Goal: Task Accomplishment & Management: Manage account settings

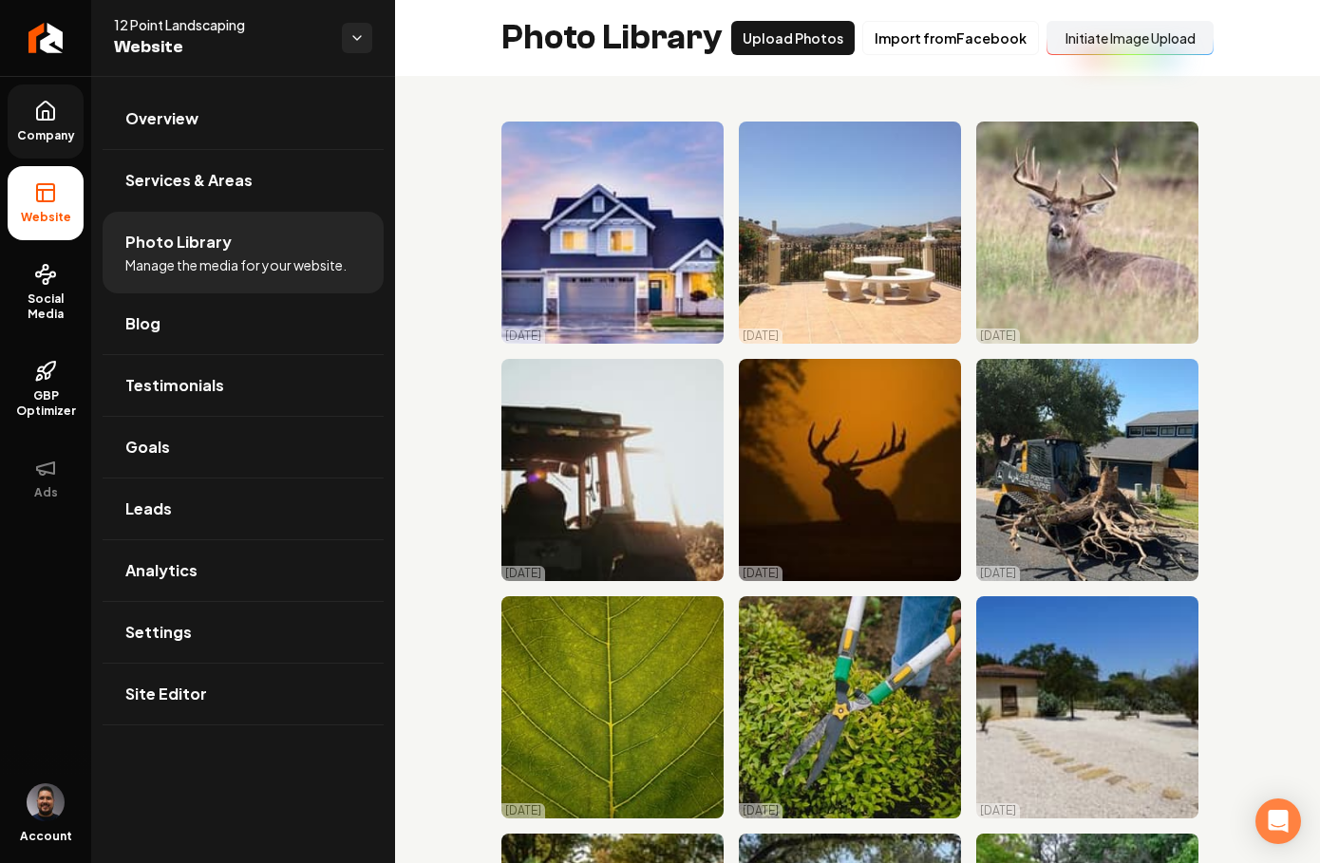
click at [37, 124] on link "Company" at bounding box center [46, 122] width 76 height 74
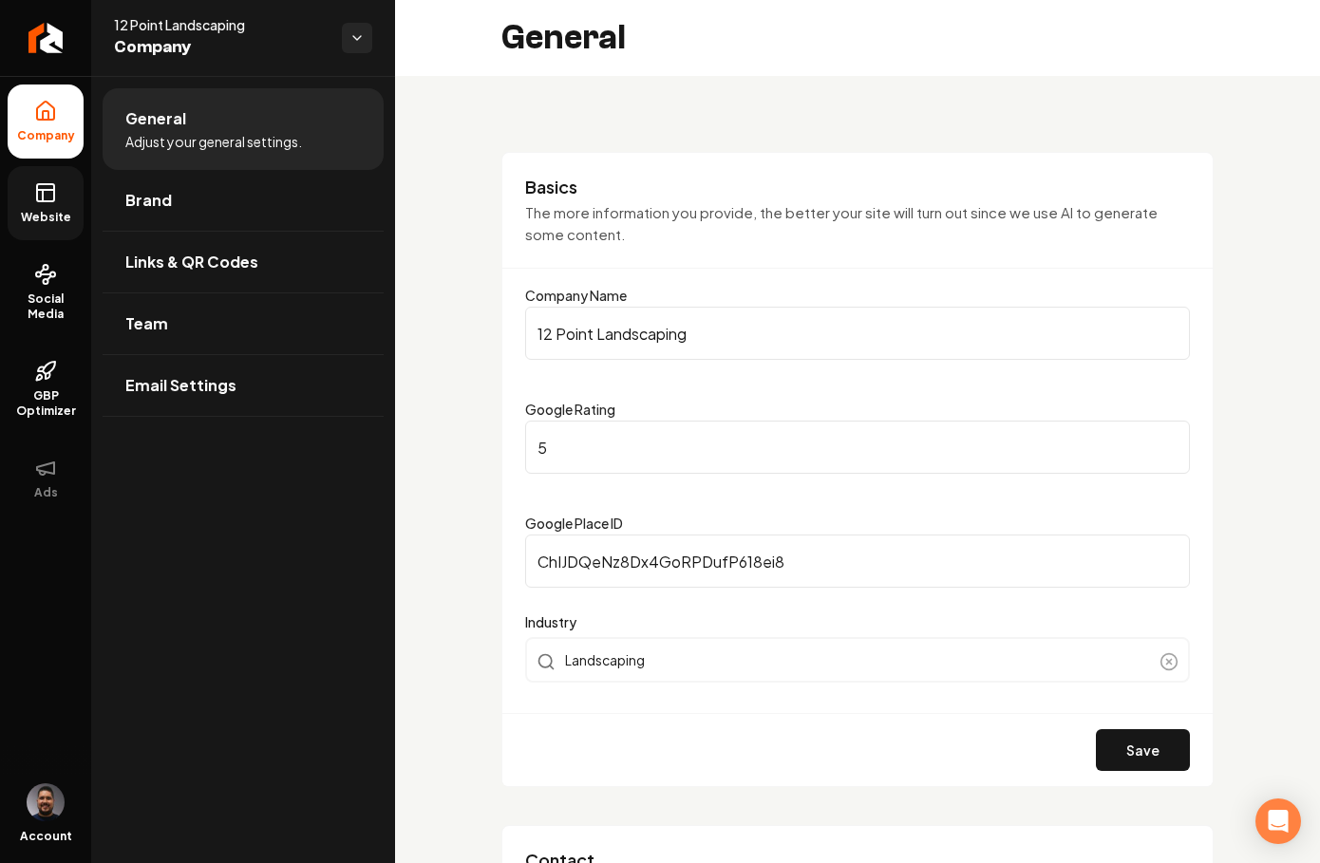
click at [45, 215] on span "Website" at bounding box center [46, 217] width 66 height 15
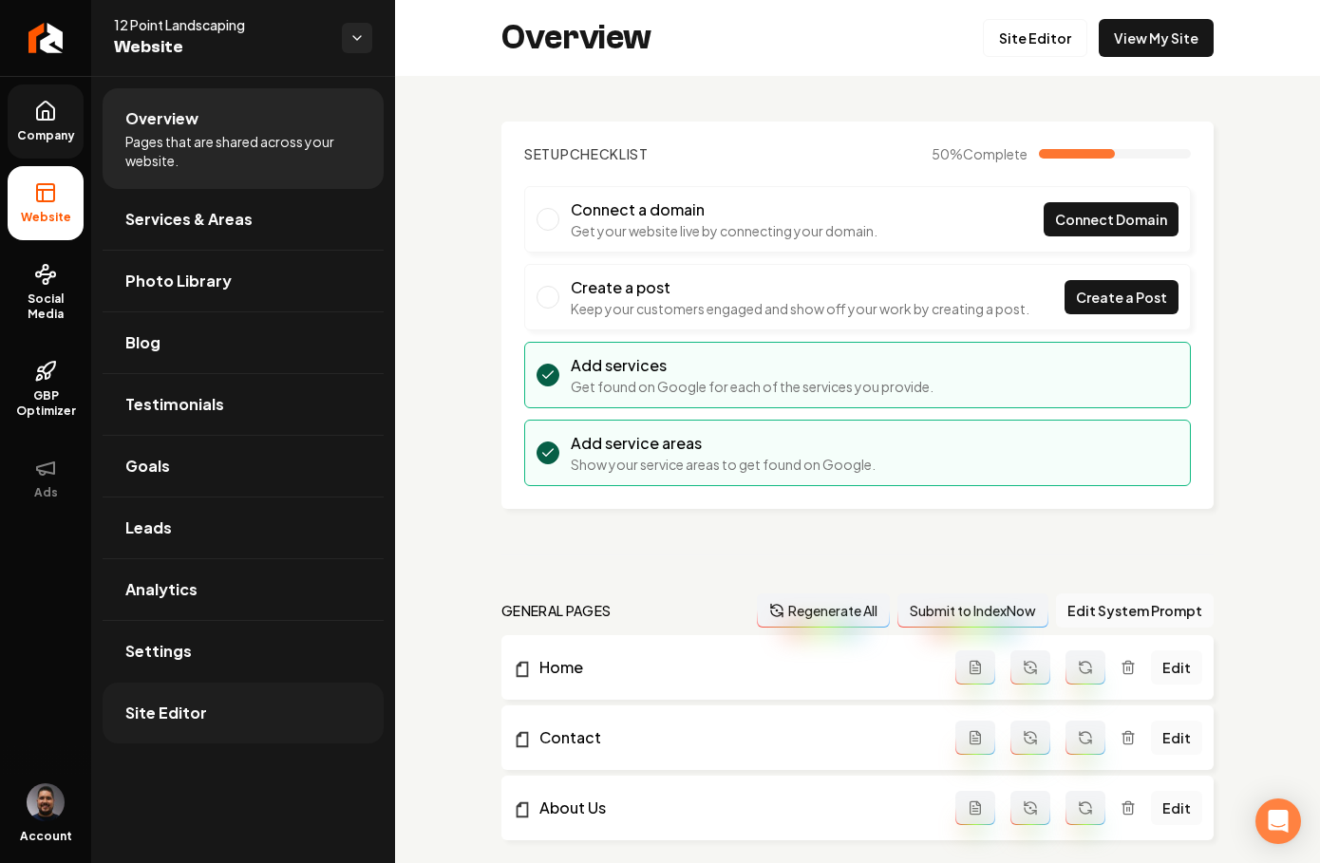
click at [218, 723] on link "Site Editor" at bounding box center [243, 713] width 281 height 61
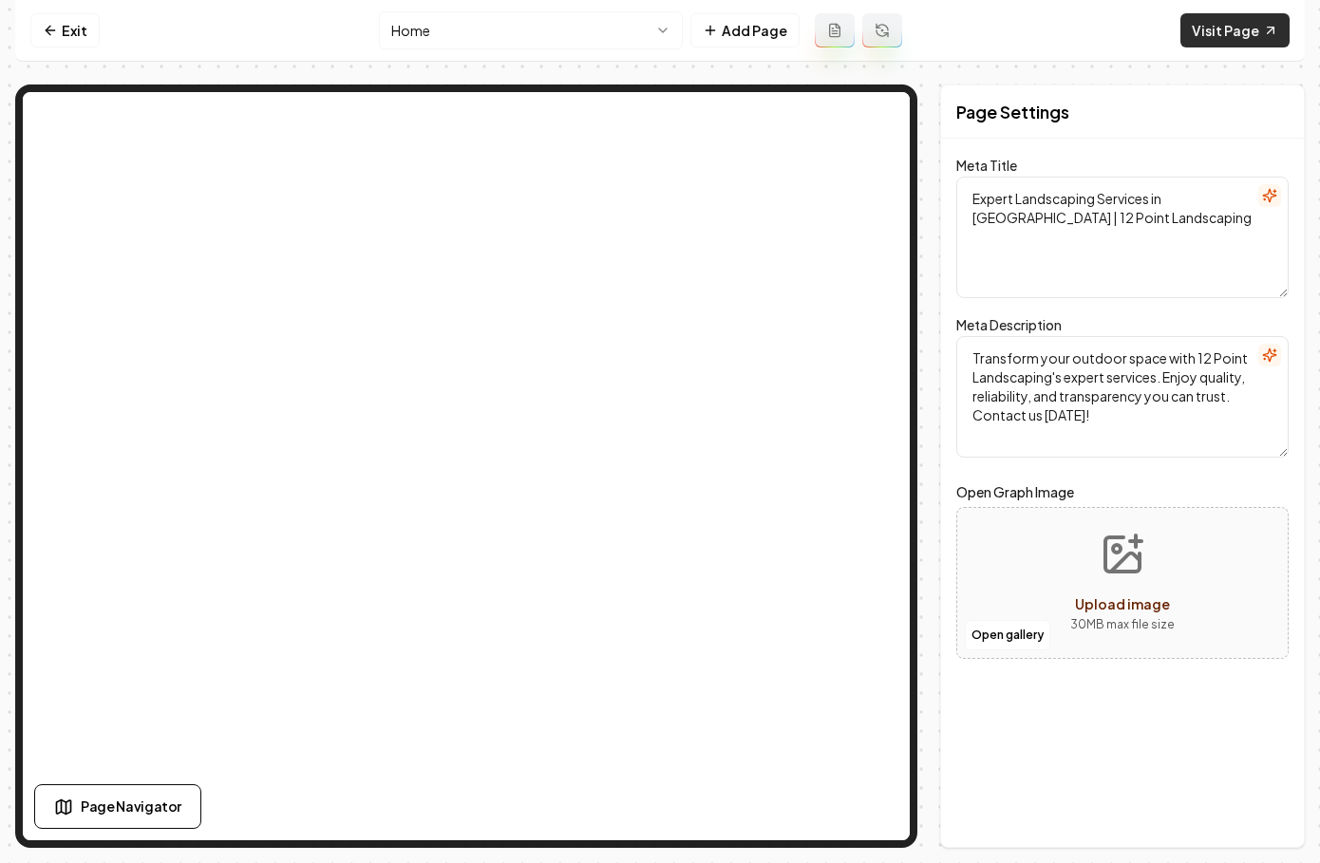
click at [1219, 21] on link "Visit Page" at bounding box center [1235, 30] width 109 height 34
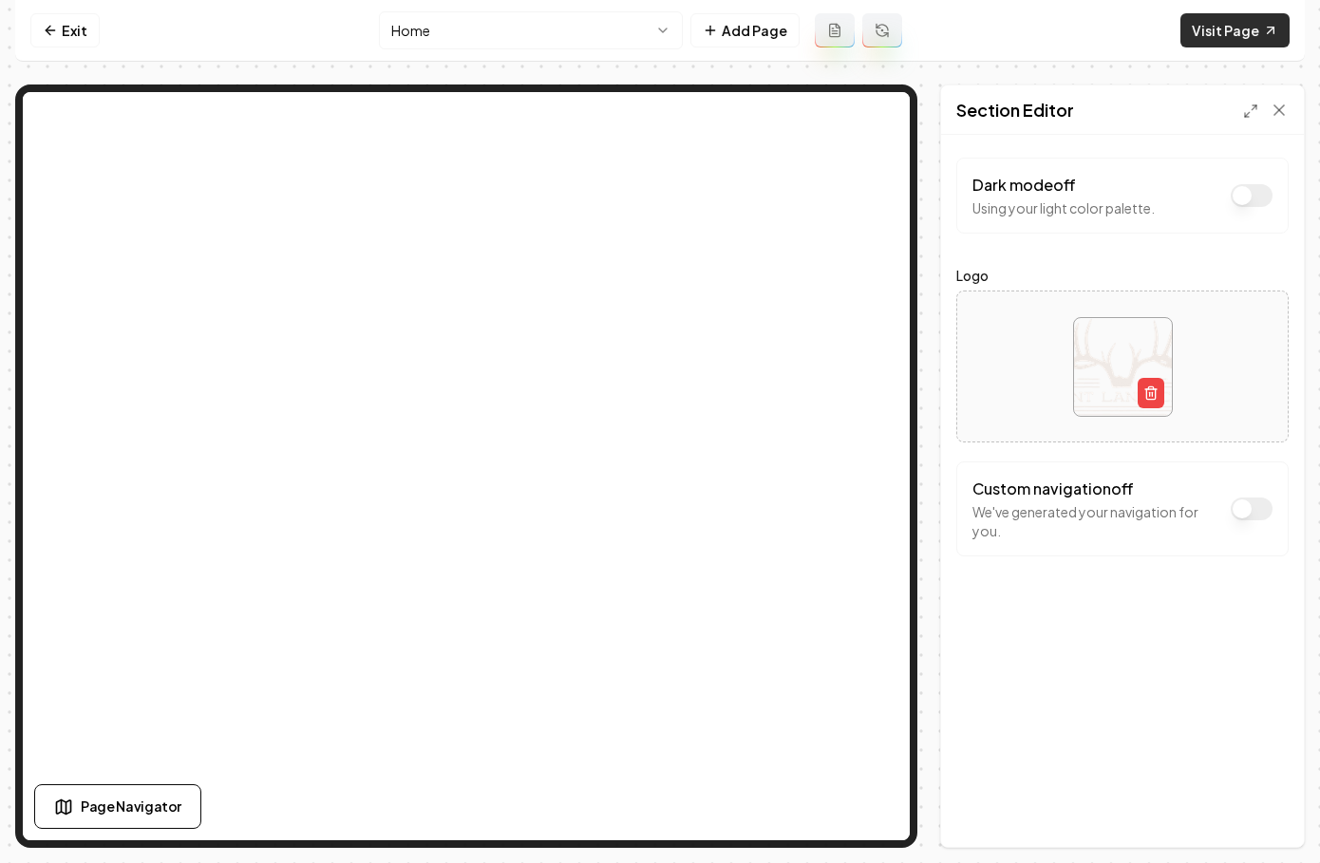
click at [1242, 20] on link "Visit Page" at bounding box center [1235, 30] width 109 height 34
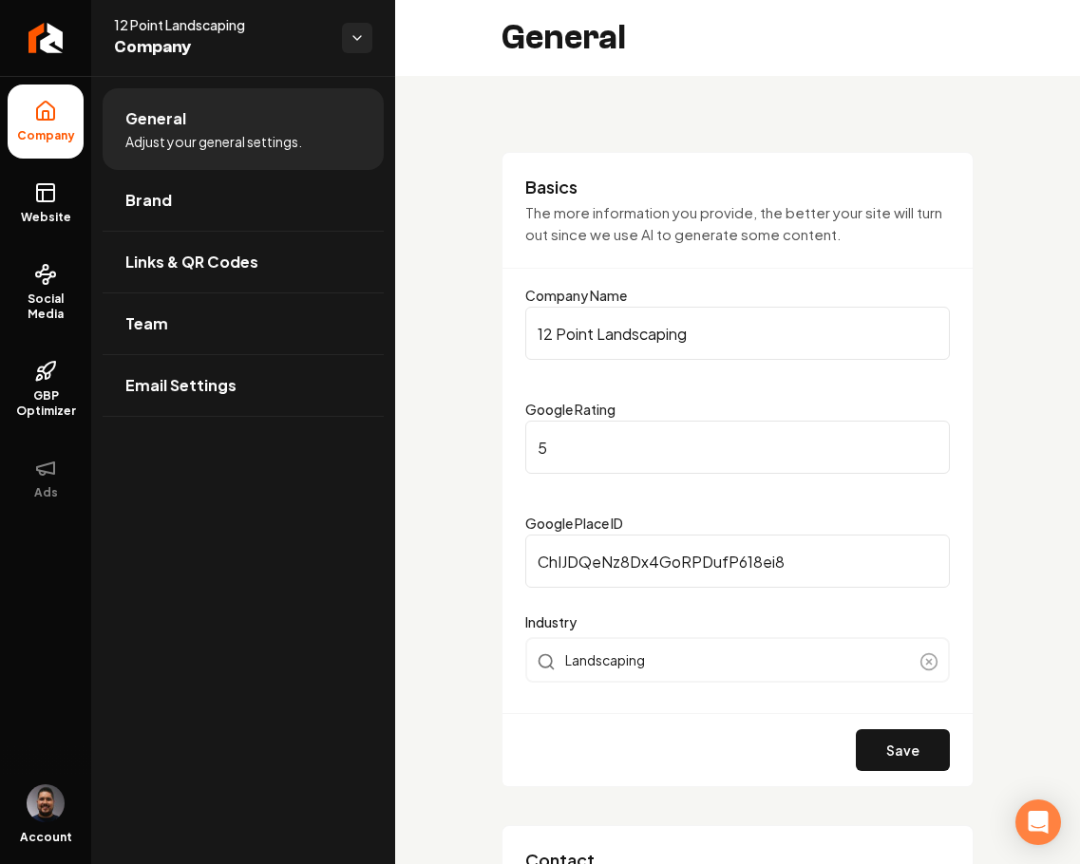
scroll to position [3472, 0]
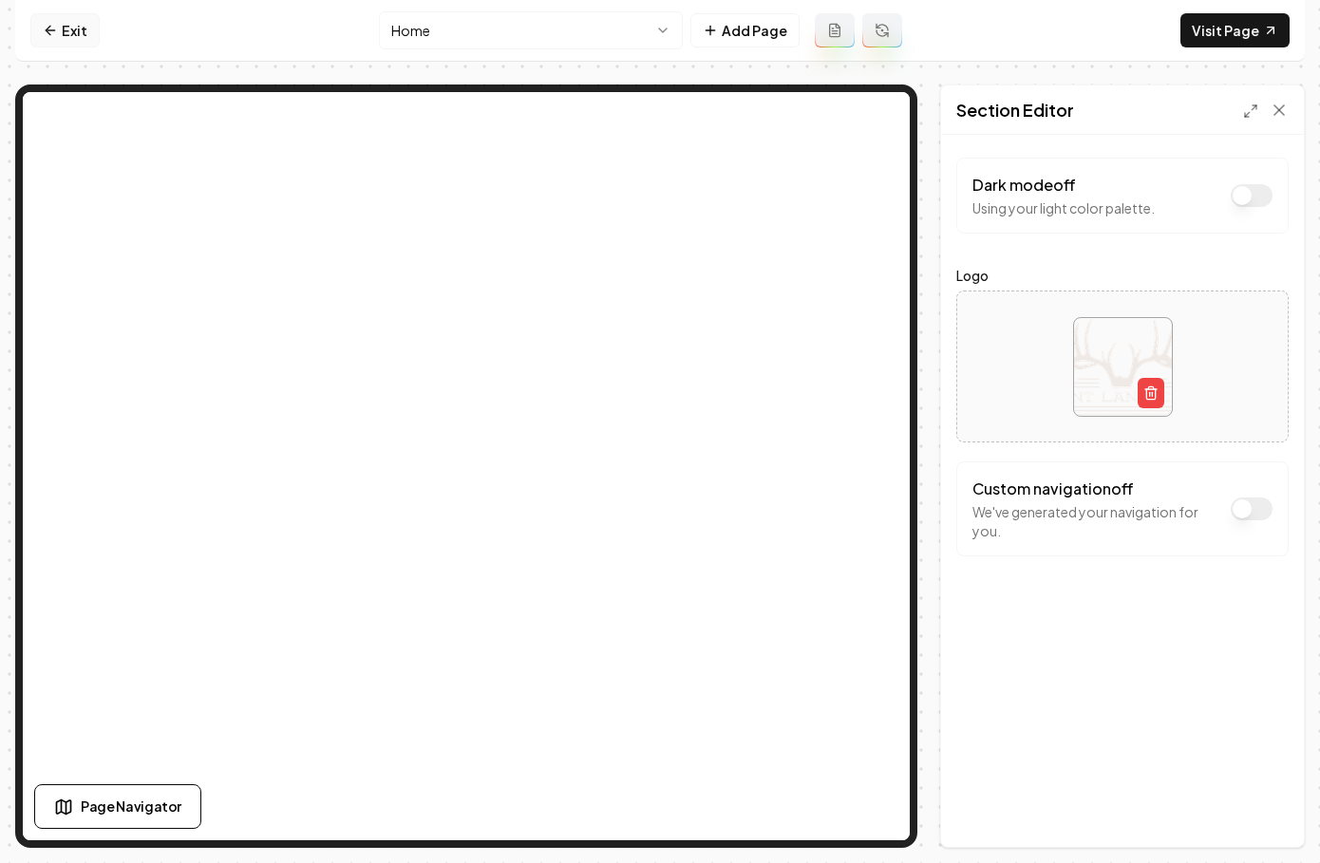
click at [59, 42] on link "Exit" at bounding box center [64, 30] width 69 height 34
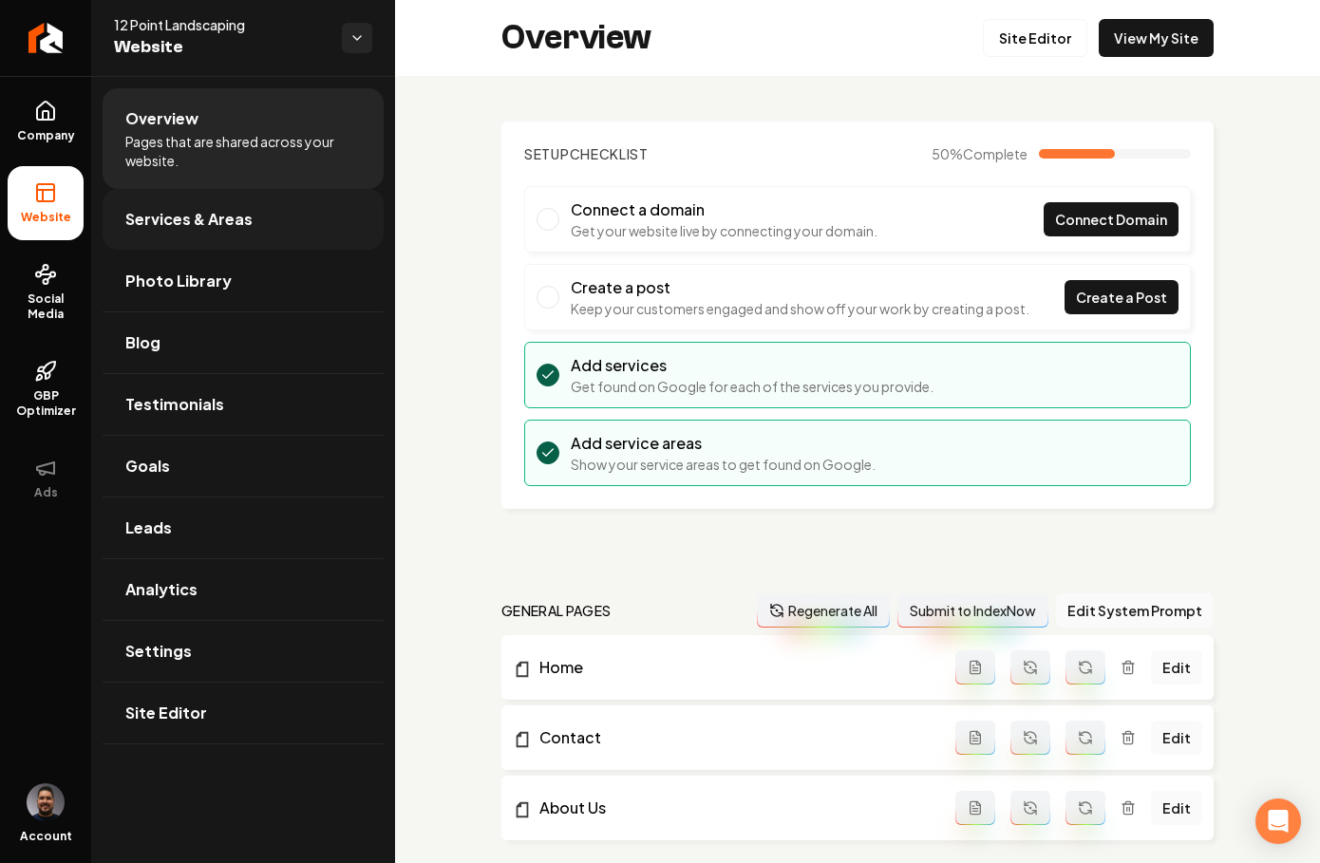
click at [204, 236] on link "Services & Areas" at bounding box center [243, 219] width 281 height 61
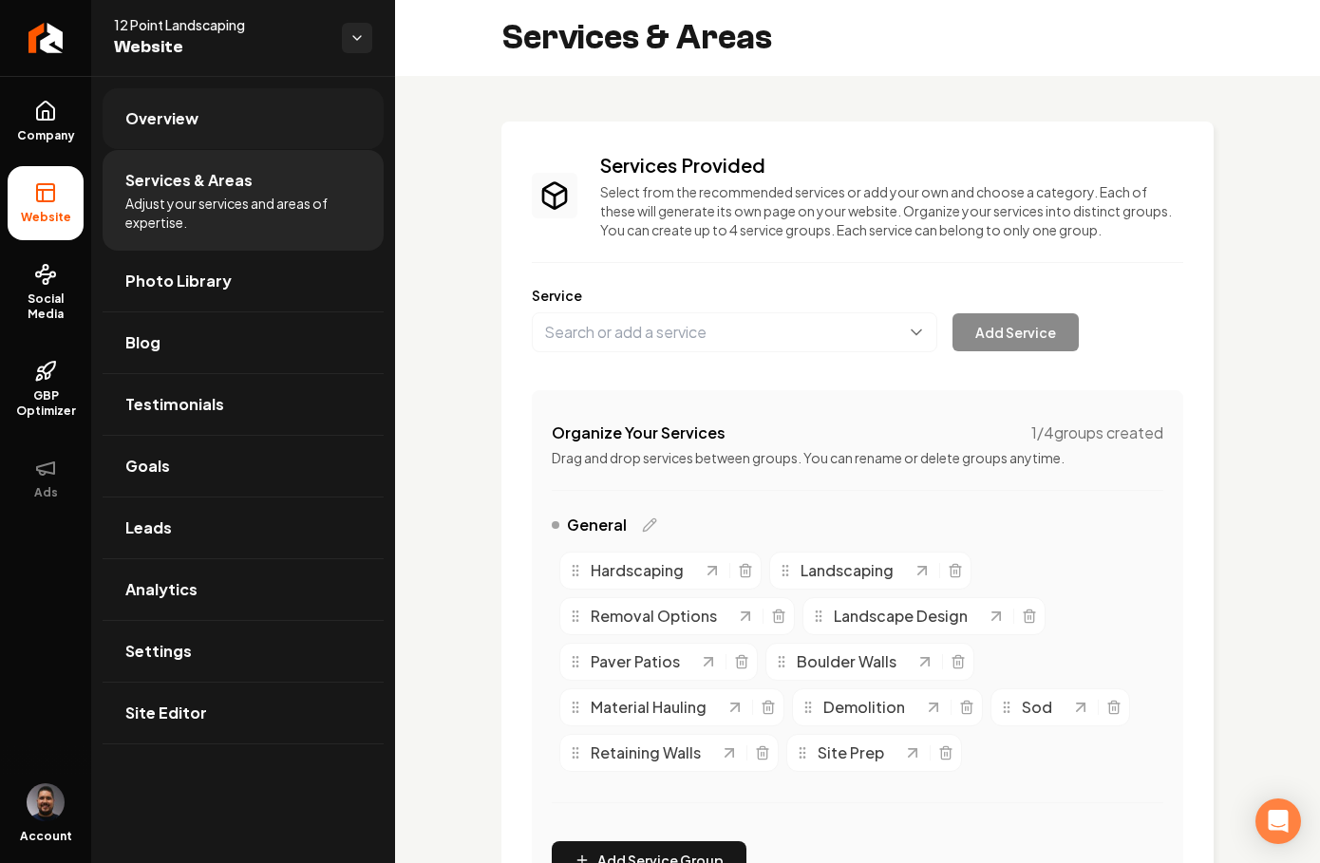
click at [155, 127] on span "Overview" at bounding box center [161, 118] width 73 height 23
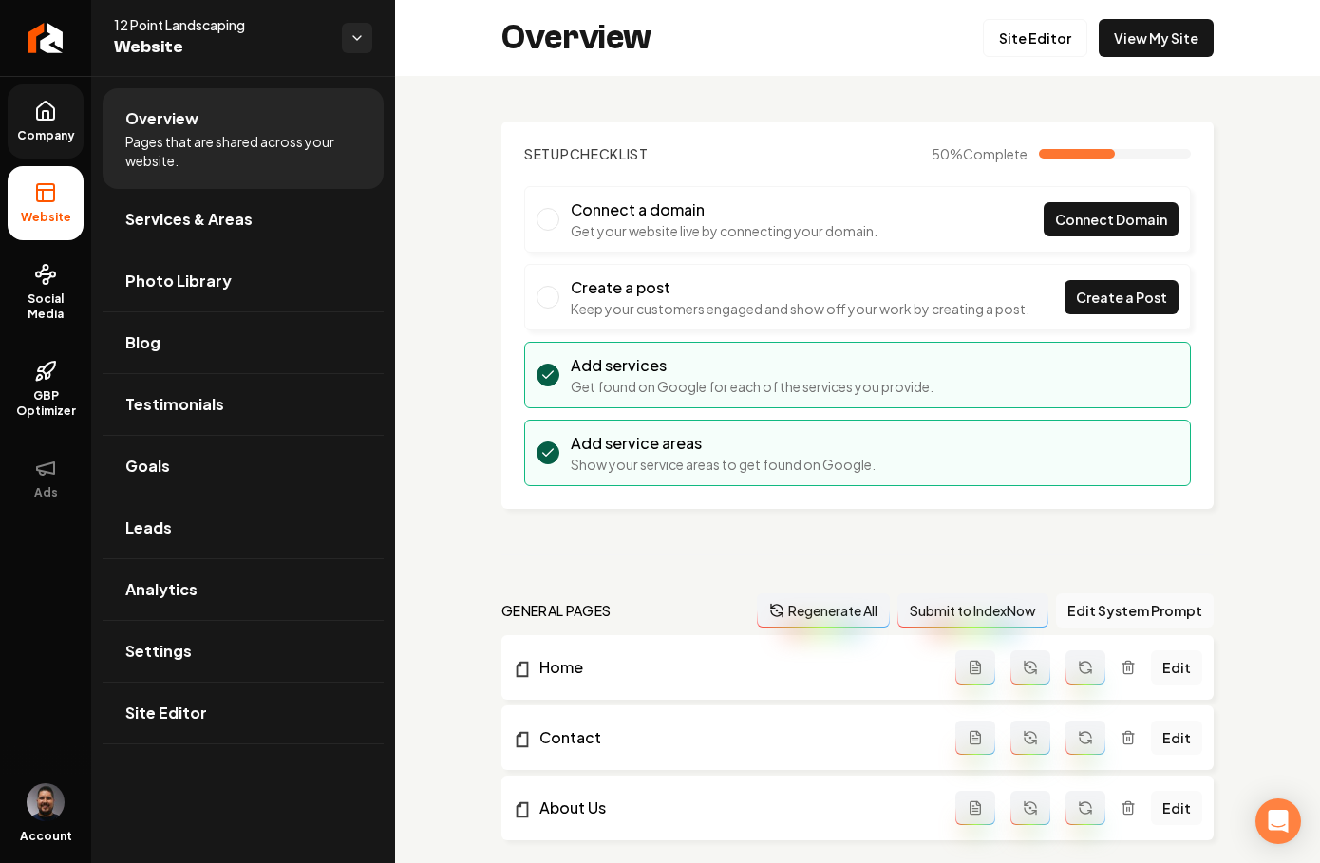
click at [56, 119] on icon at bounding box center [45, 111] width 23 height 23
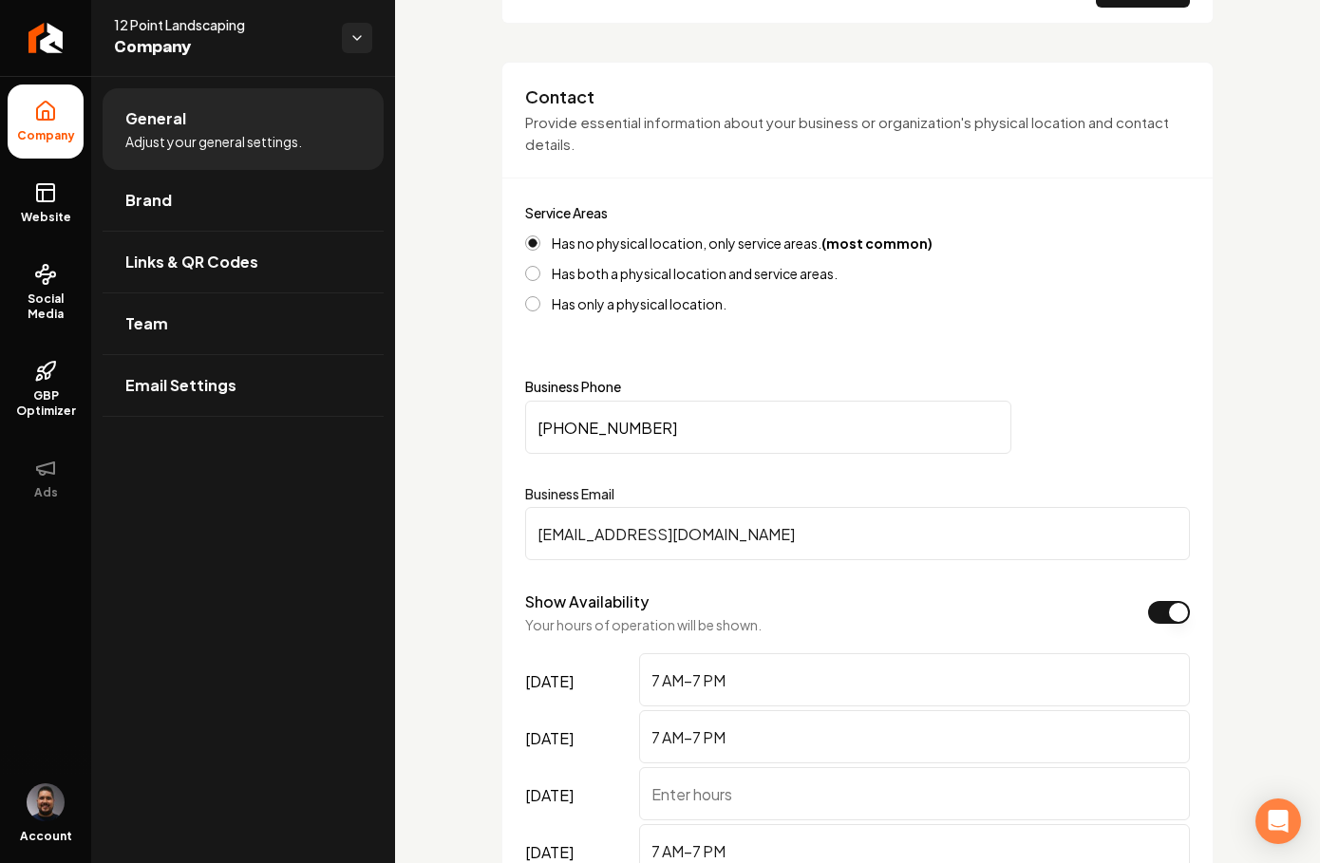
scroll to position [873, 0]
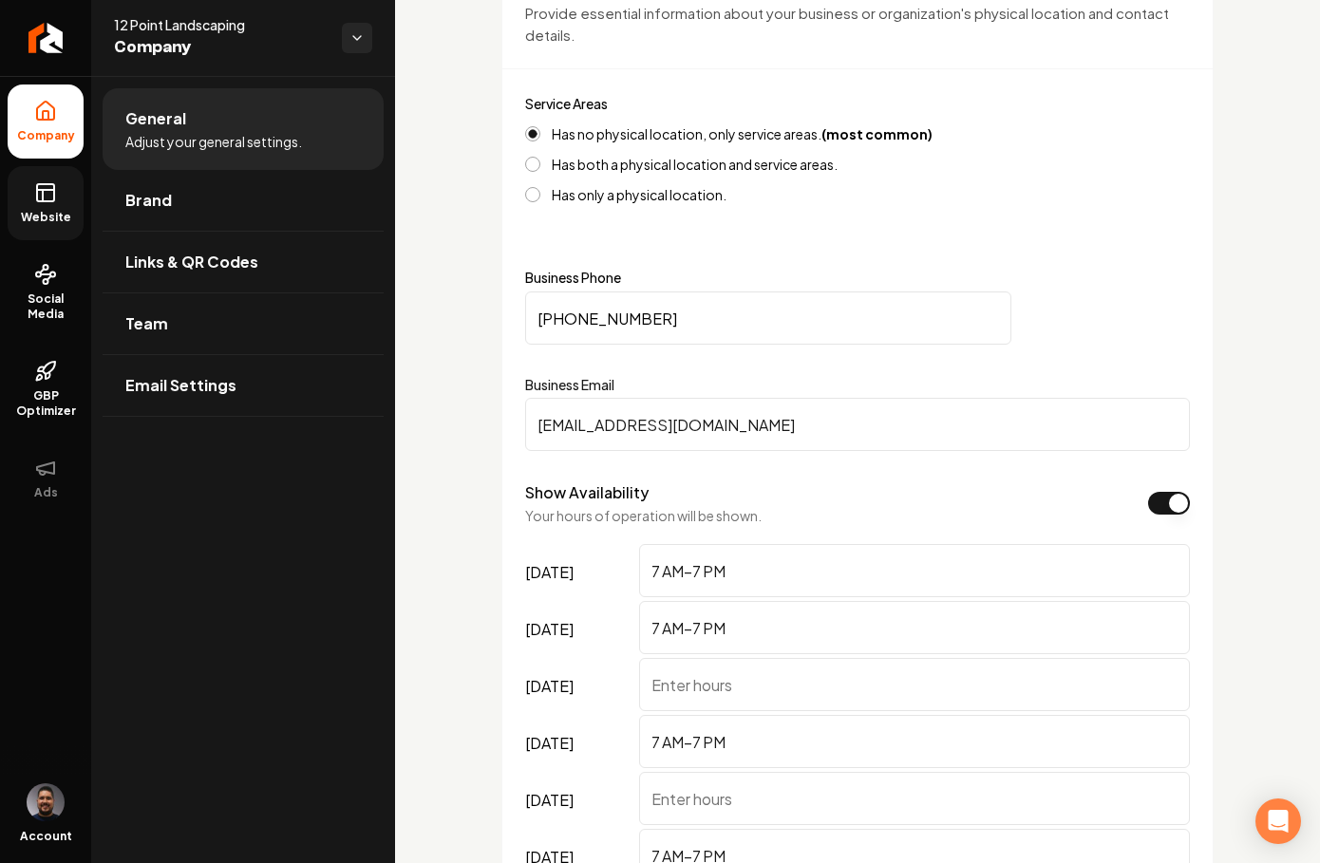
click at [23, 206] on link "Website" at bounding box center [46, 203] width 76 height 74
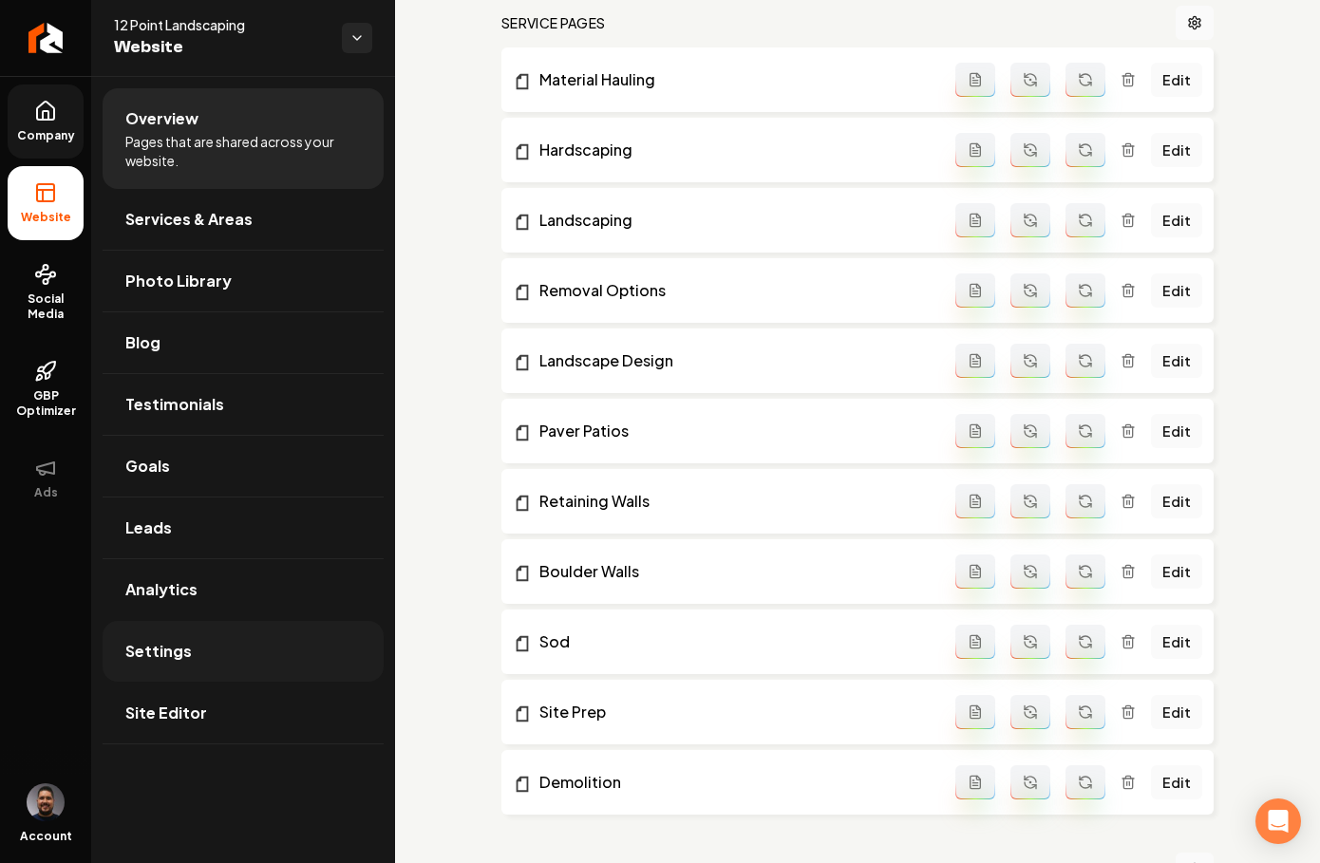
click at [218, 665] on link "Settings" at bounding box center [243, 651] width 281 height 61
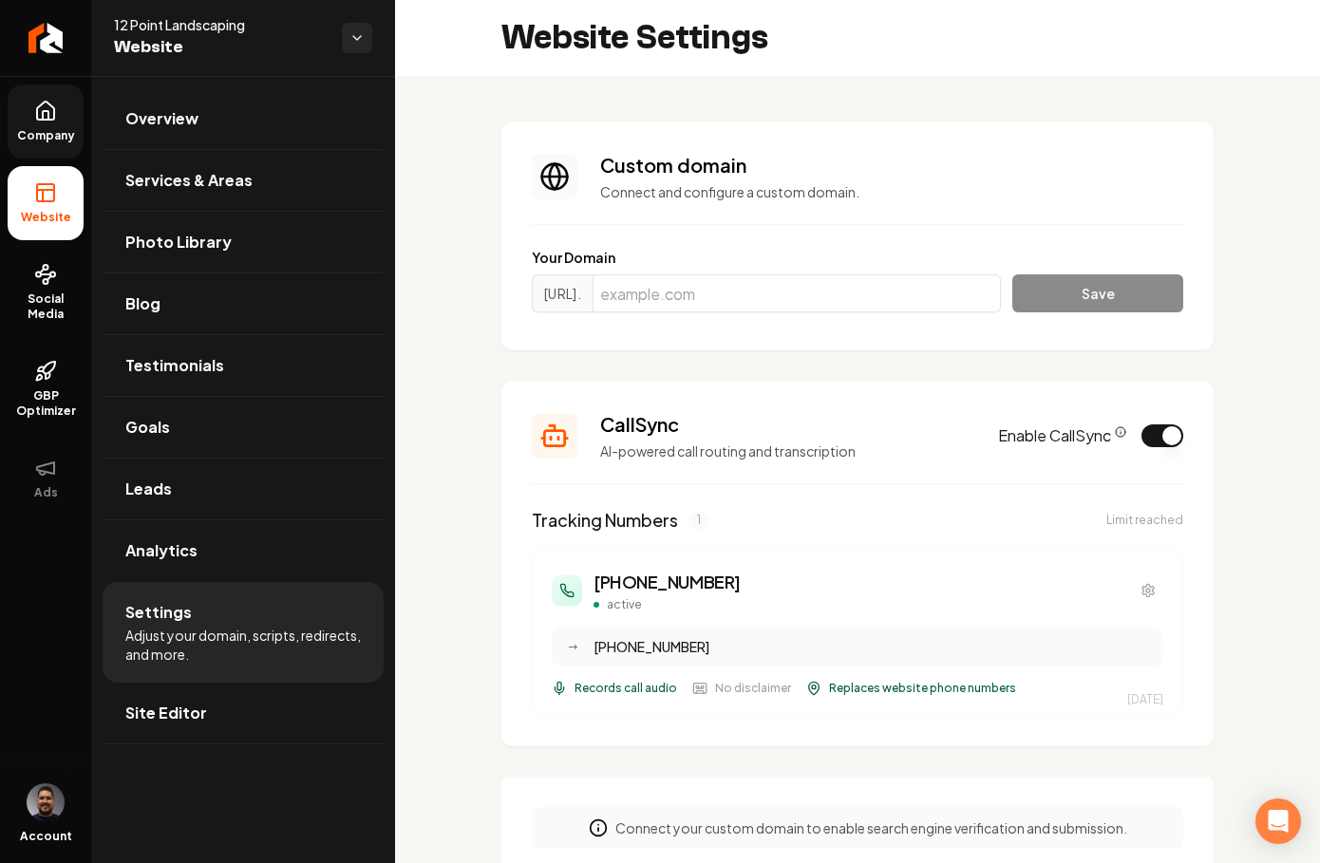
scroll to position [171, 0]
click at [44, 132] on span "Company" at bounding box center [45, 135] width 73 height 15
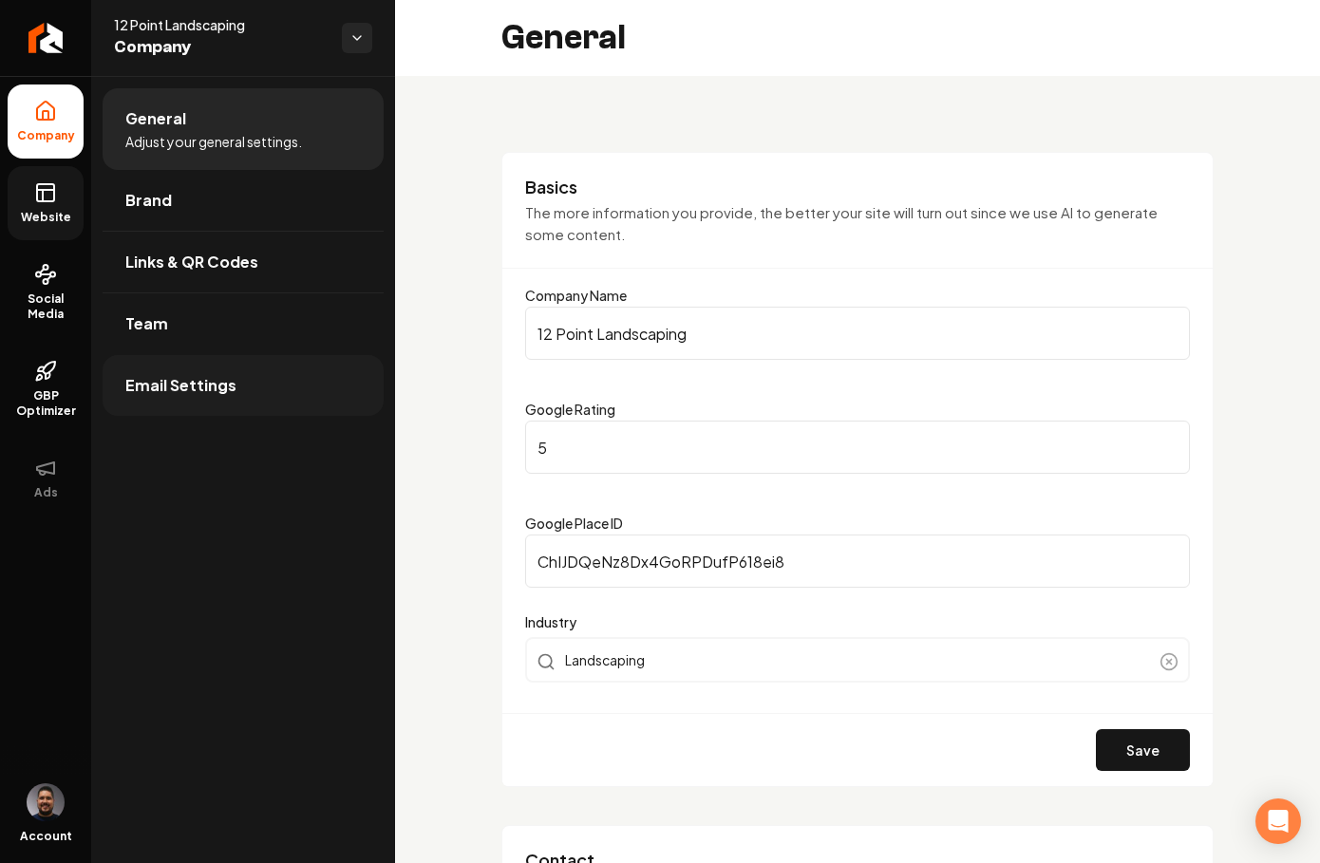
click at [228, 393] on span "Email Settings" at bounding box center [180, 385] width 111 height 23
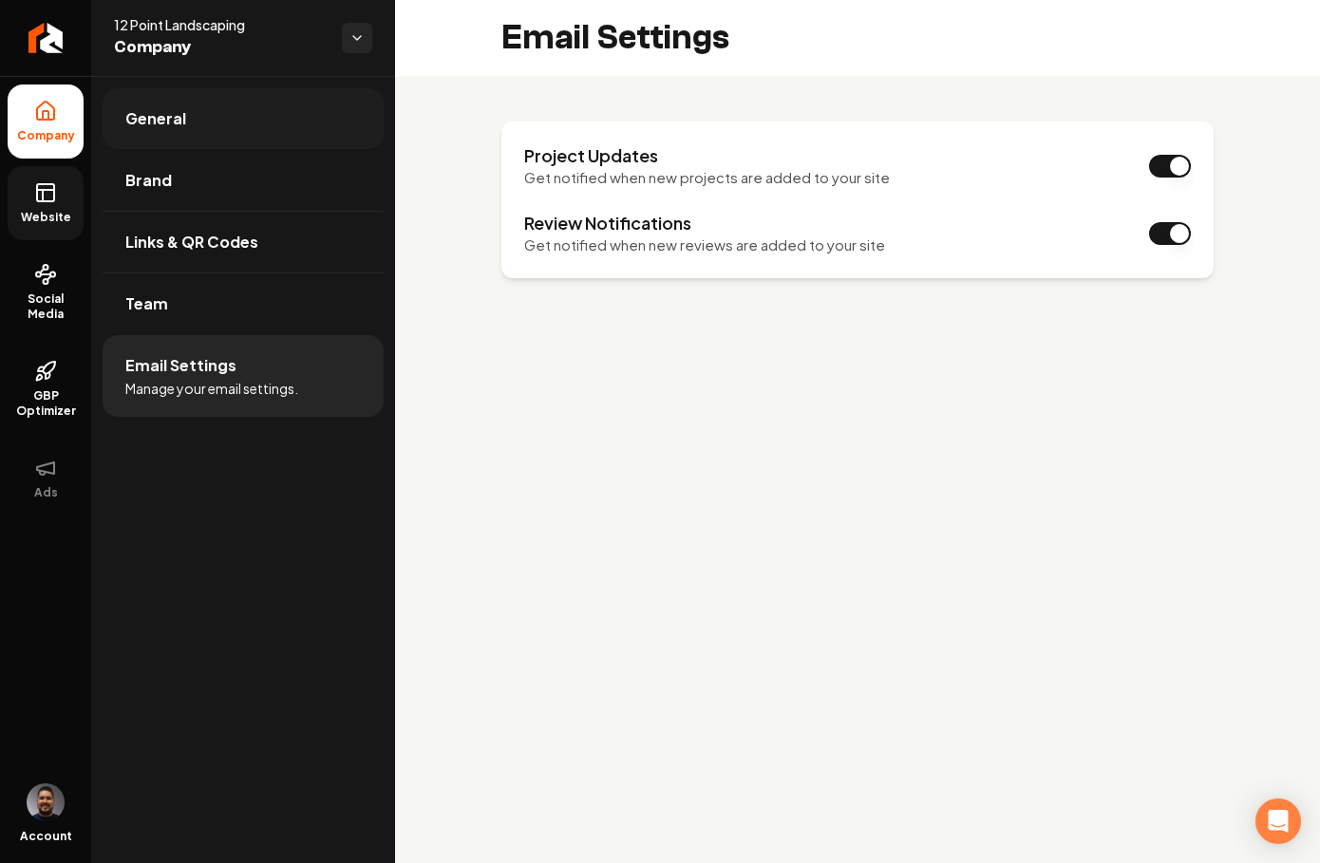
click at [219, 132] on link "General" at bounding box center [243, 118] width 281 height 61
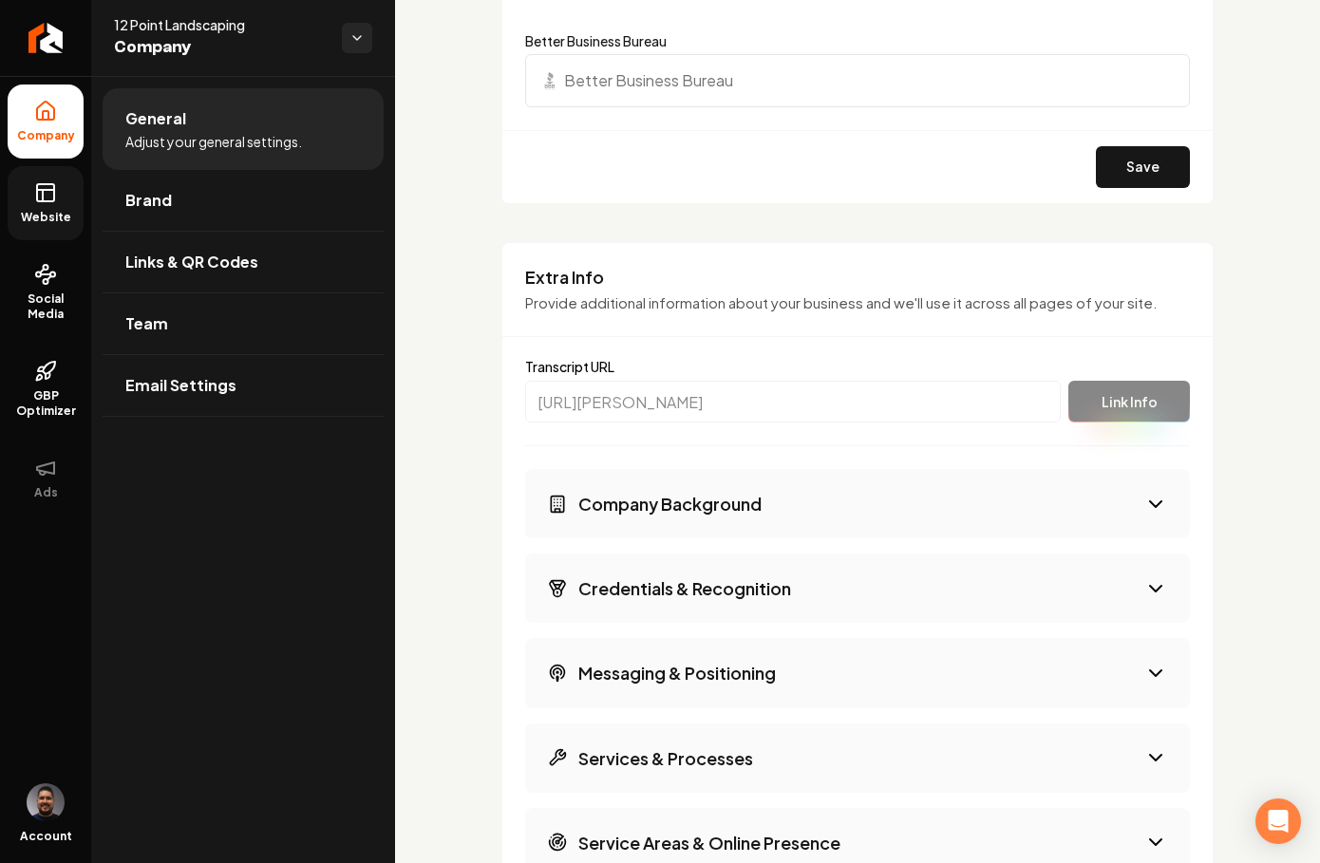
scroll to position [3451, 0]
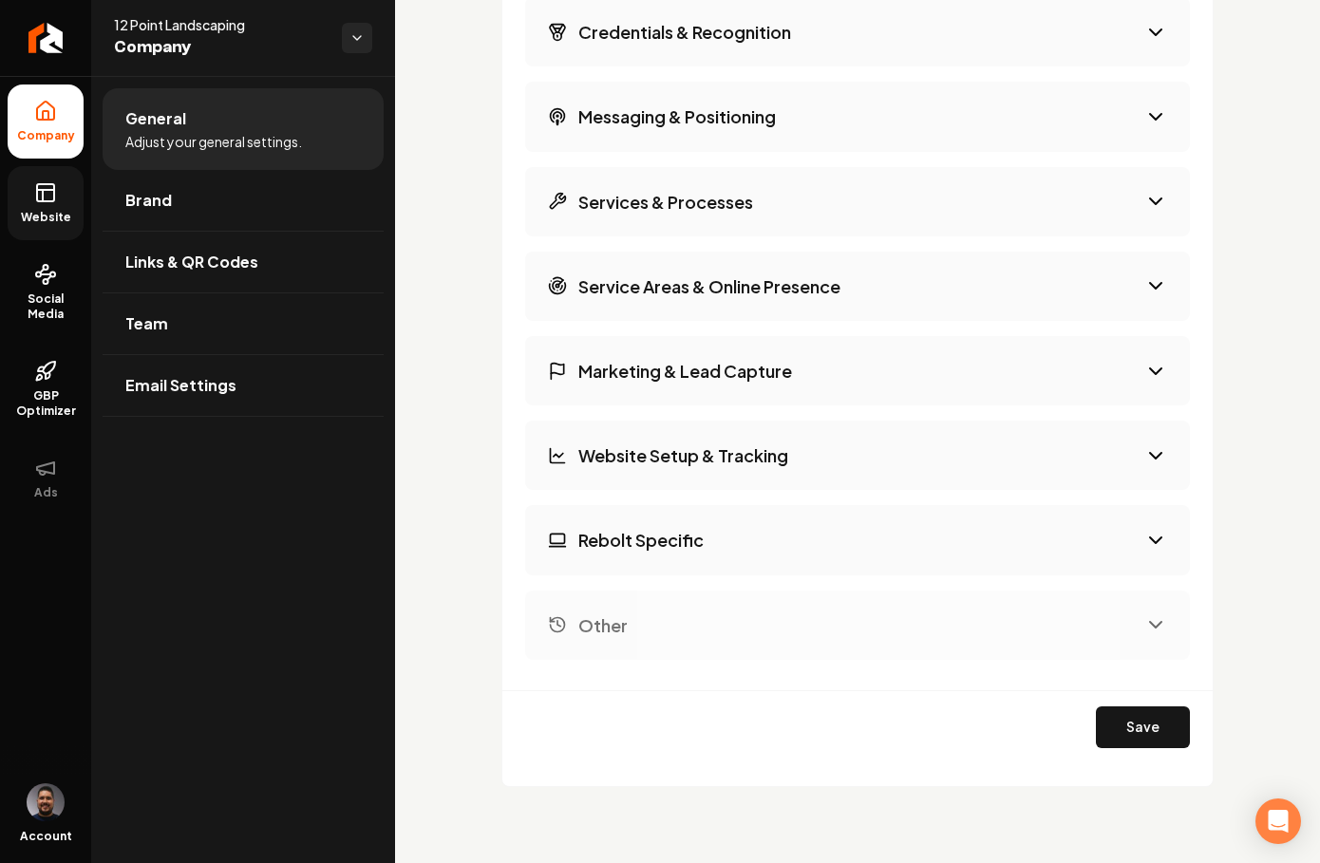
click at [815, 306] on button "Service Areas & Online Presence" at bounding box center [857, 286] width 665 height 69
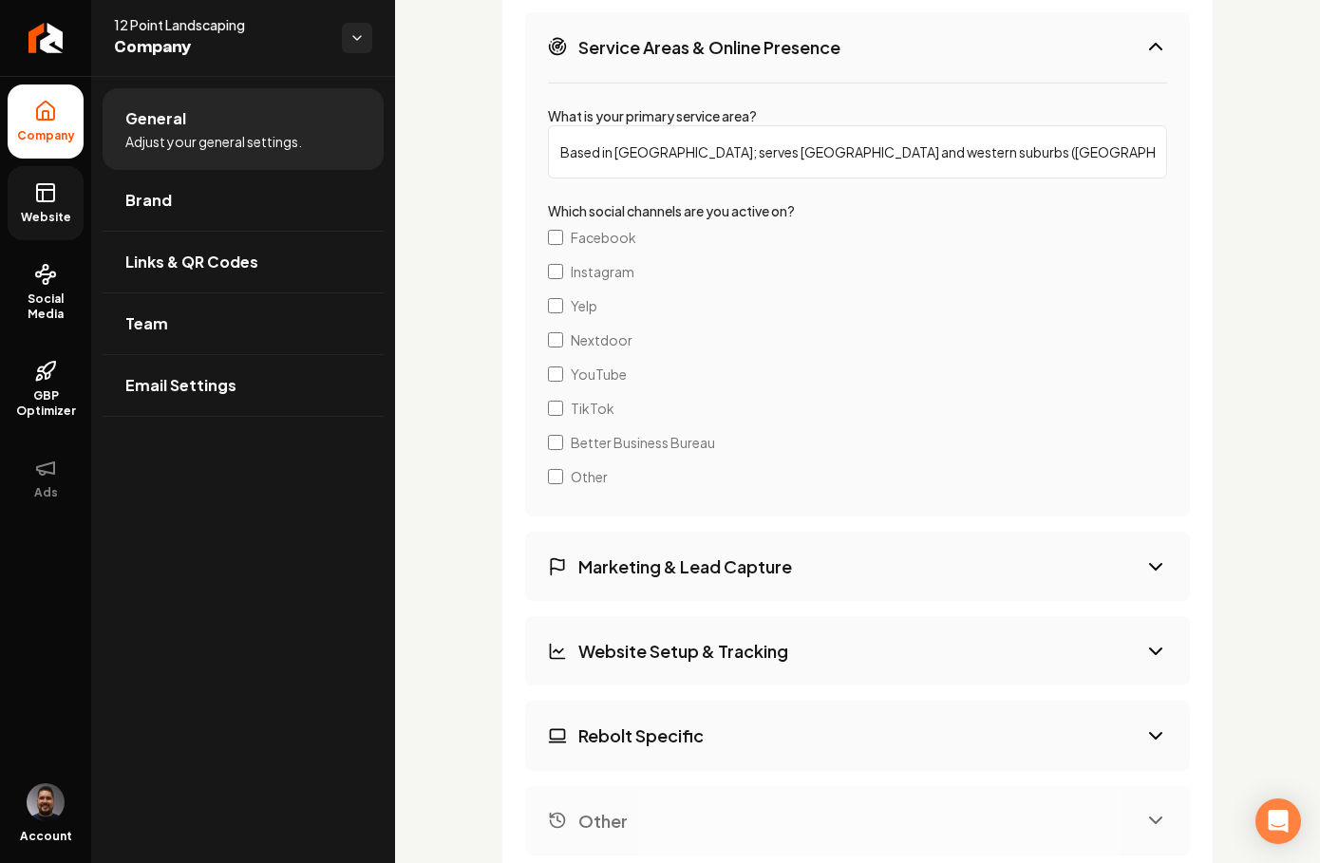
scroll to position [3473, 0]
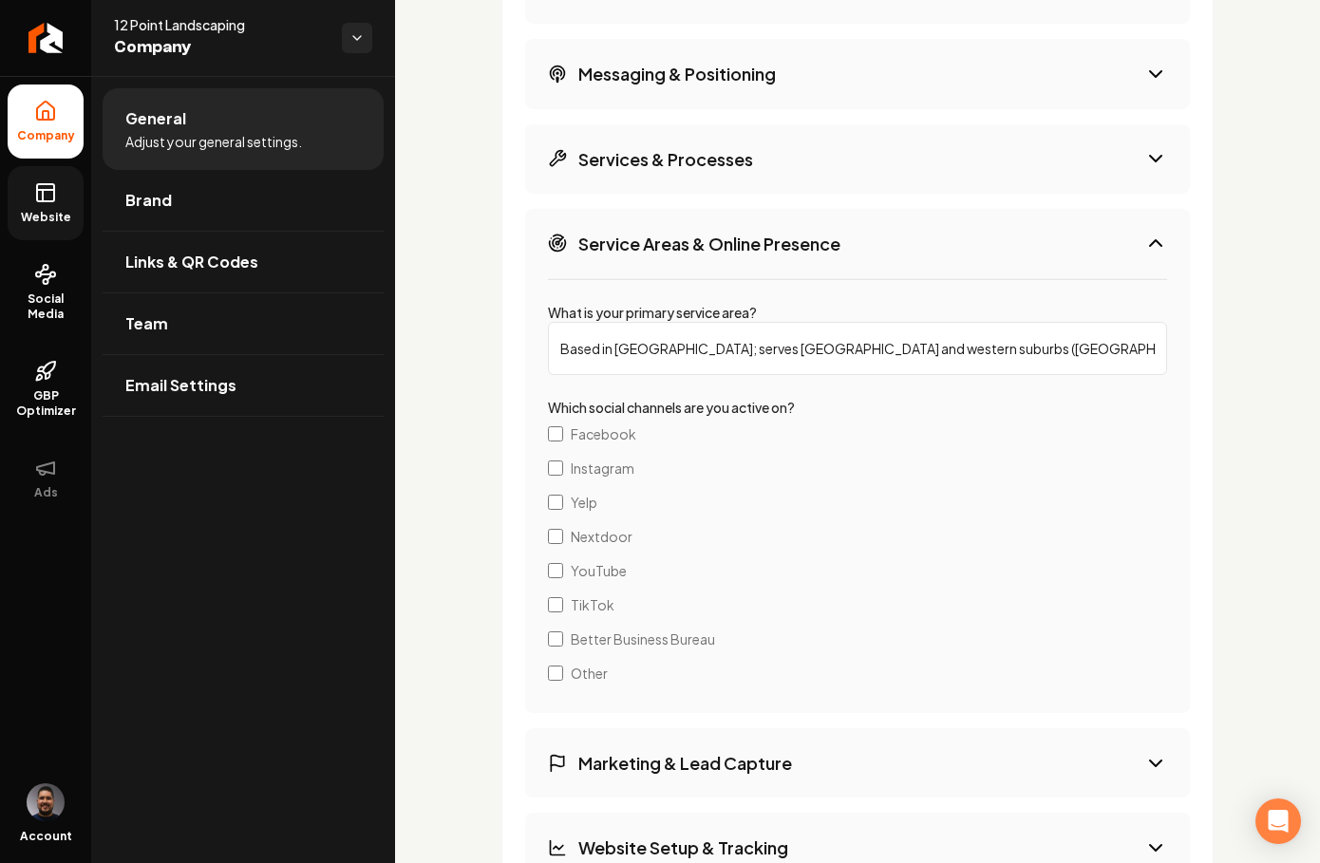
click at [843, 188] on button "Services & Processes" at bounding box center [857, 158] width 665 height 69
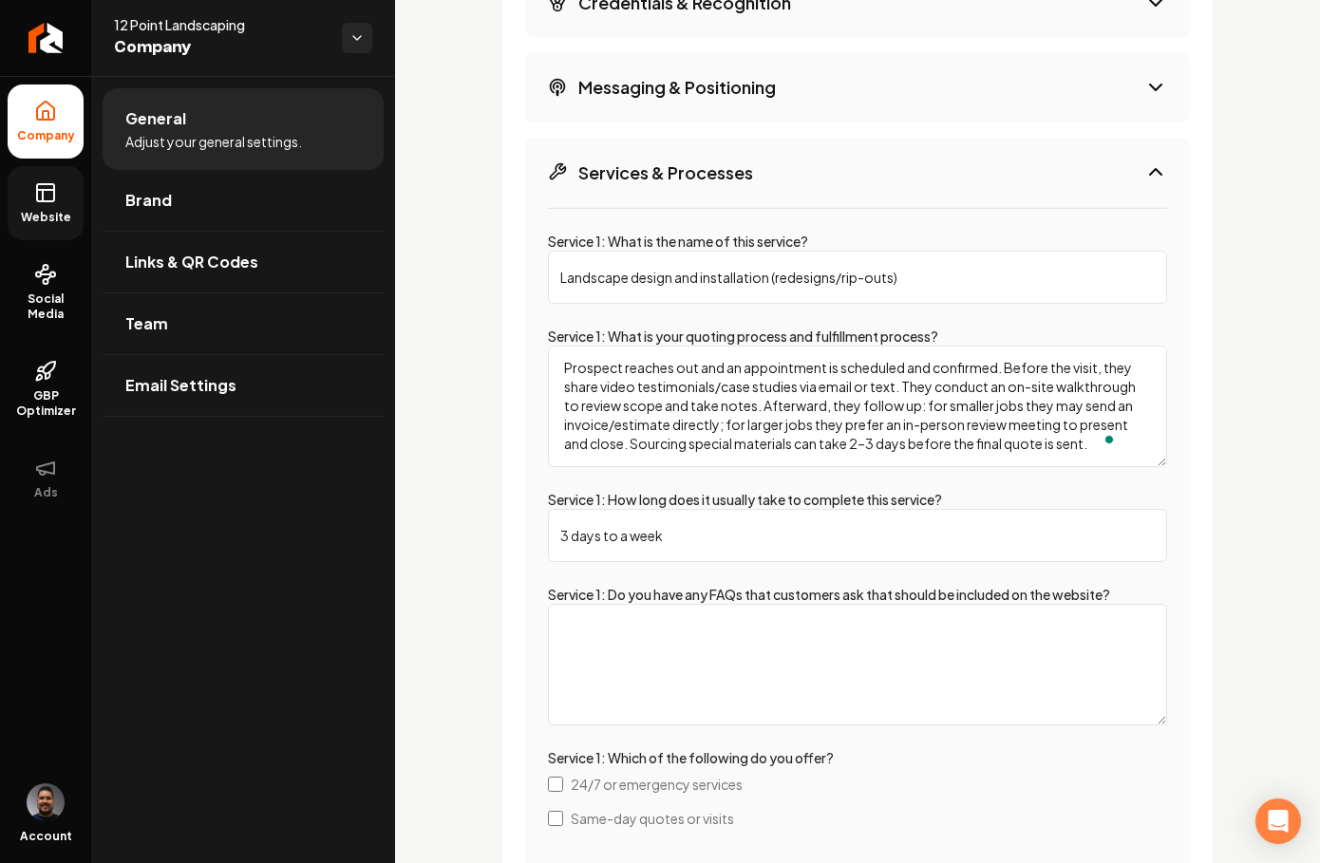
scroll to position [0, 0]
drag, startPoint x: 700, startPoint y: 462, endPoint x: 568, endPoint y: 372, distance: 159.4
click at [568, 372] on textarea "Prospect reaches out and an appointment is scheduled and confirmed. Before the …" at bounding box center [857, 407] width 619 height 122
click at [637, 680] on textarea "Service 1: Do you have any FAQs that customers ask that should be included on t…" at bounding box center [857, 665] width 619 height 122
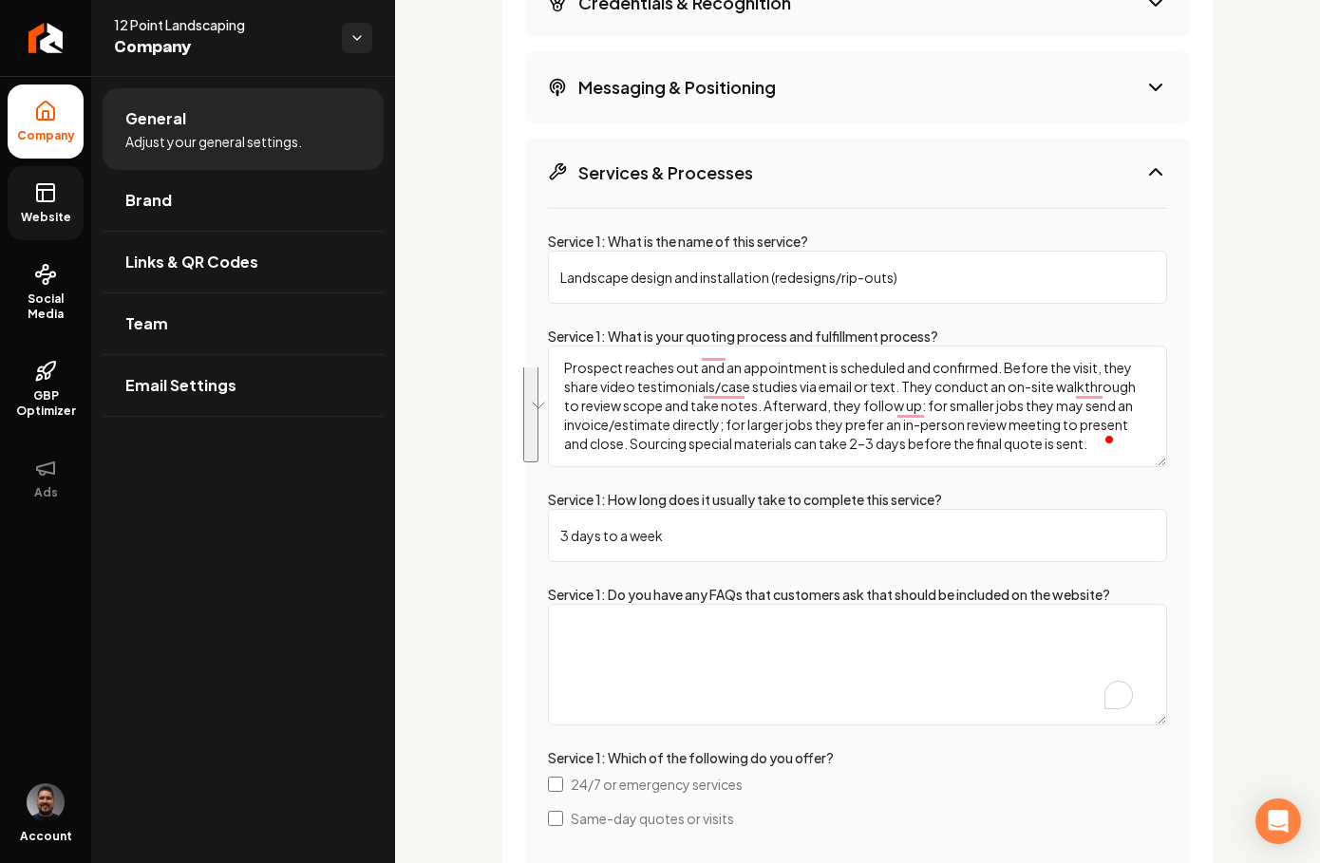
paste textarea "Prospect reaches out and an appointment is scheduled and confirmed. Before the …"
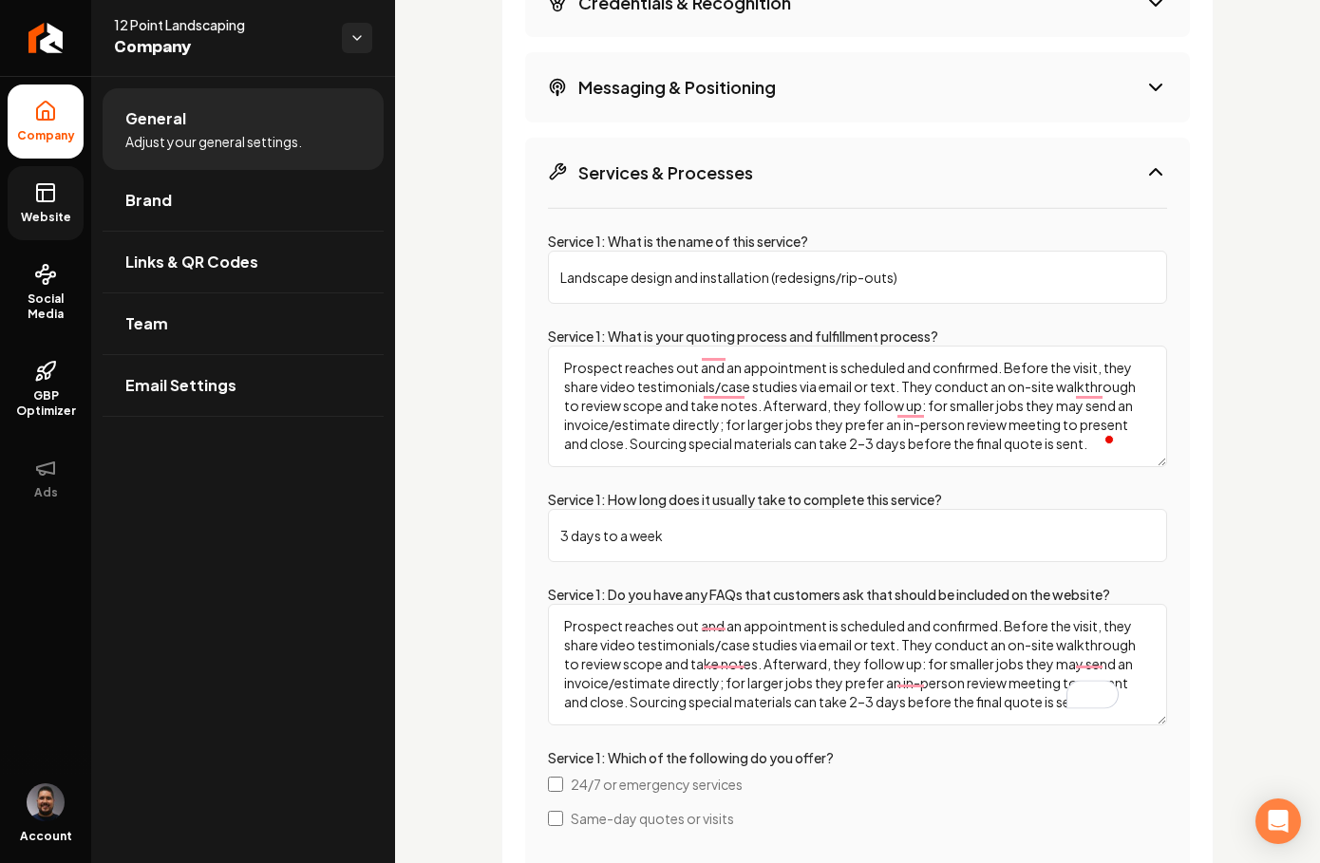
scroll to position [0, 0]
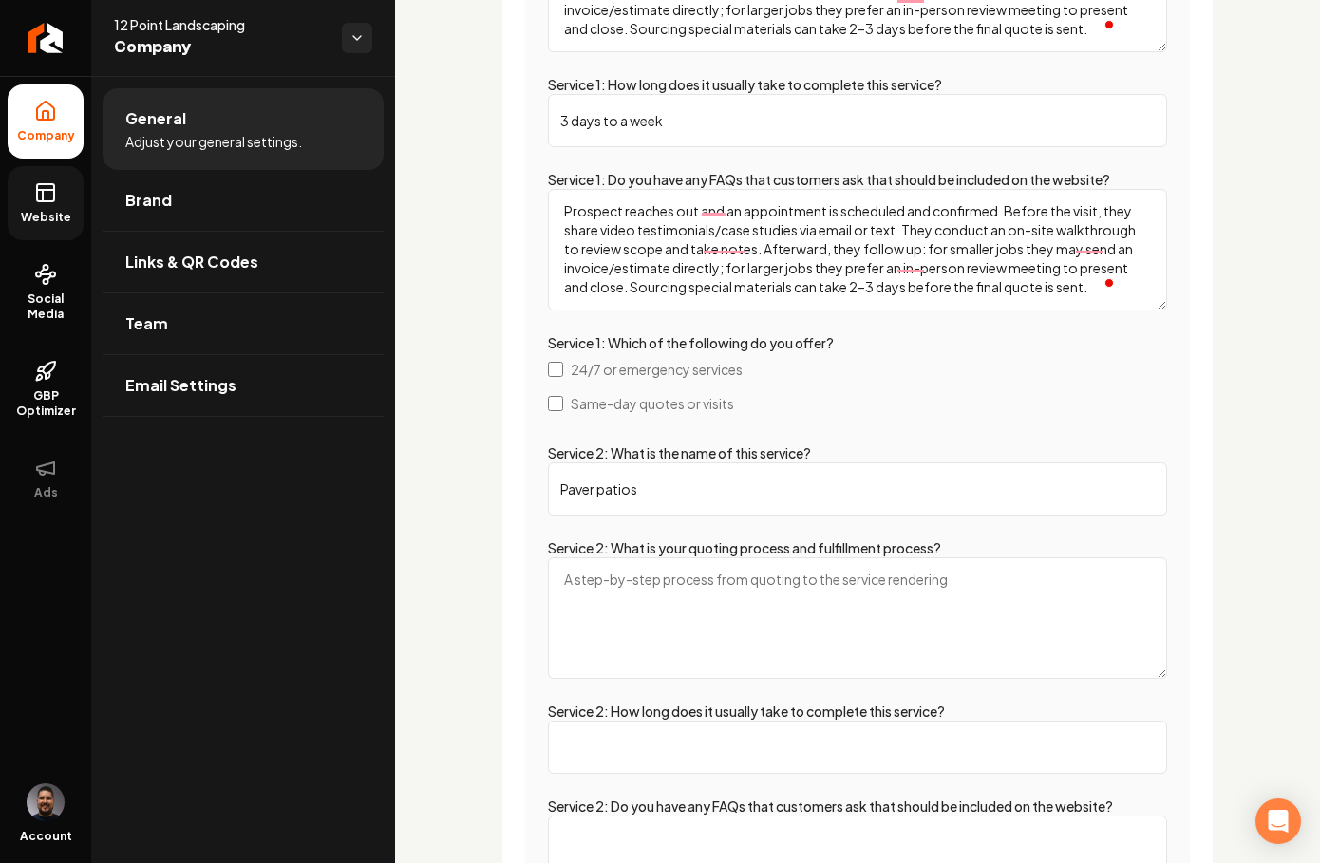
type textarea "Prospect reaches out and an appointment is scheduled and confirmed. Before the …"
click at [616, 628] on textarea "Service 2: What is your quoting process and fulfillment process?" at bounding box center [857, 619] width 619 height 122
paste textarea "Prospect reaches out and an appointment is scheduled and confirmed. Before the …"
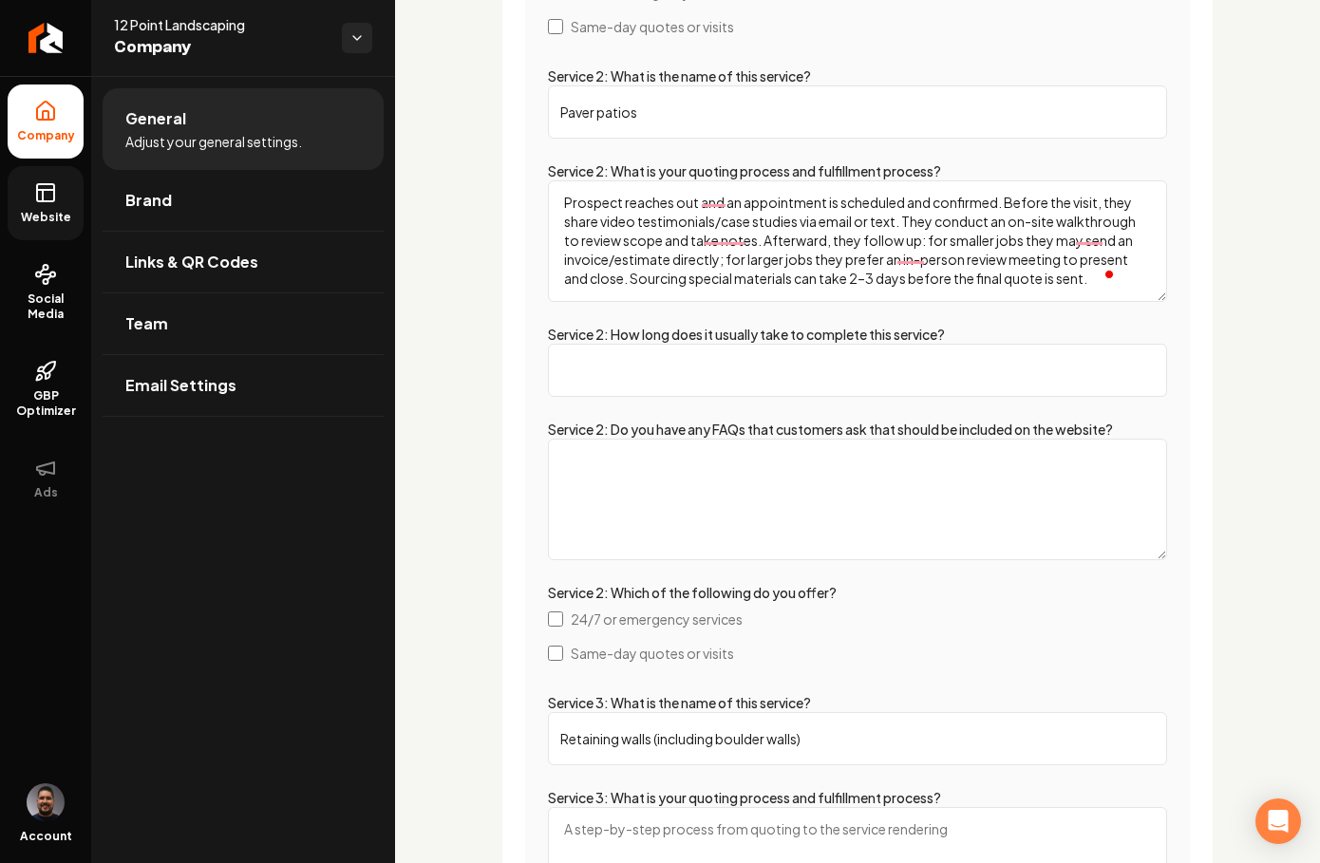
type textarea "Prospect reaches out and an appointment is scheduled and confirmed. Before the …"
click at [668, 499] on textarea "Service 2: Do you have any FAQs that customers ask that should be included on t…" at bounding box center [857, 500] width 619 height 122
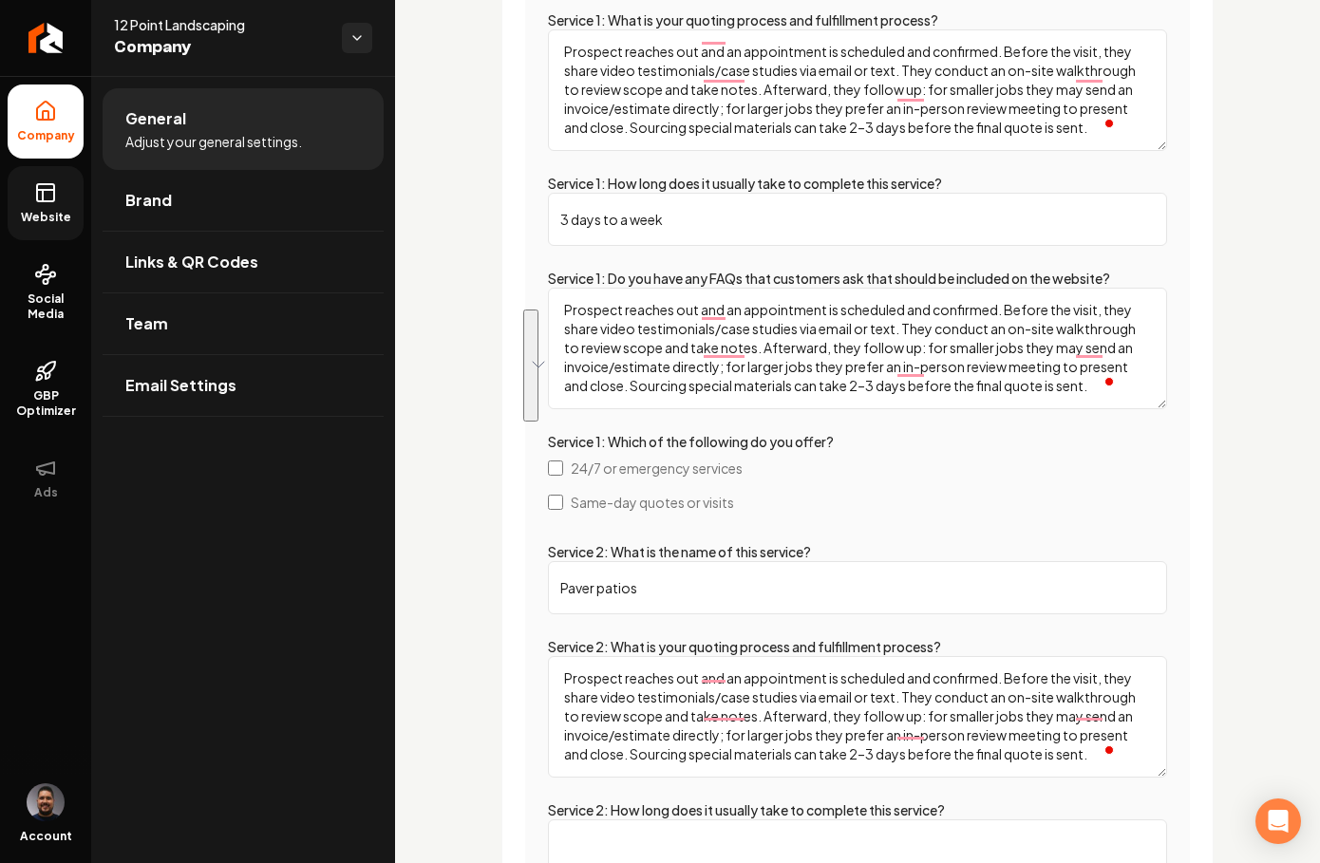
drag, startPoint x: 697, startPoint y: 415, endPoint x: 537, endPoint y: 309, distance: 192.6
click at [537, 309] on div "Service 1: What is the name of this service? Landscape design and installation …" at bounding box center [857, 844] width 665 height 1906
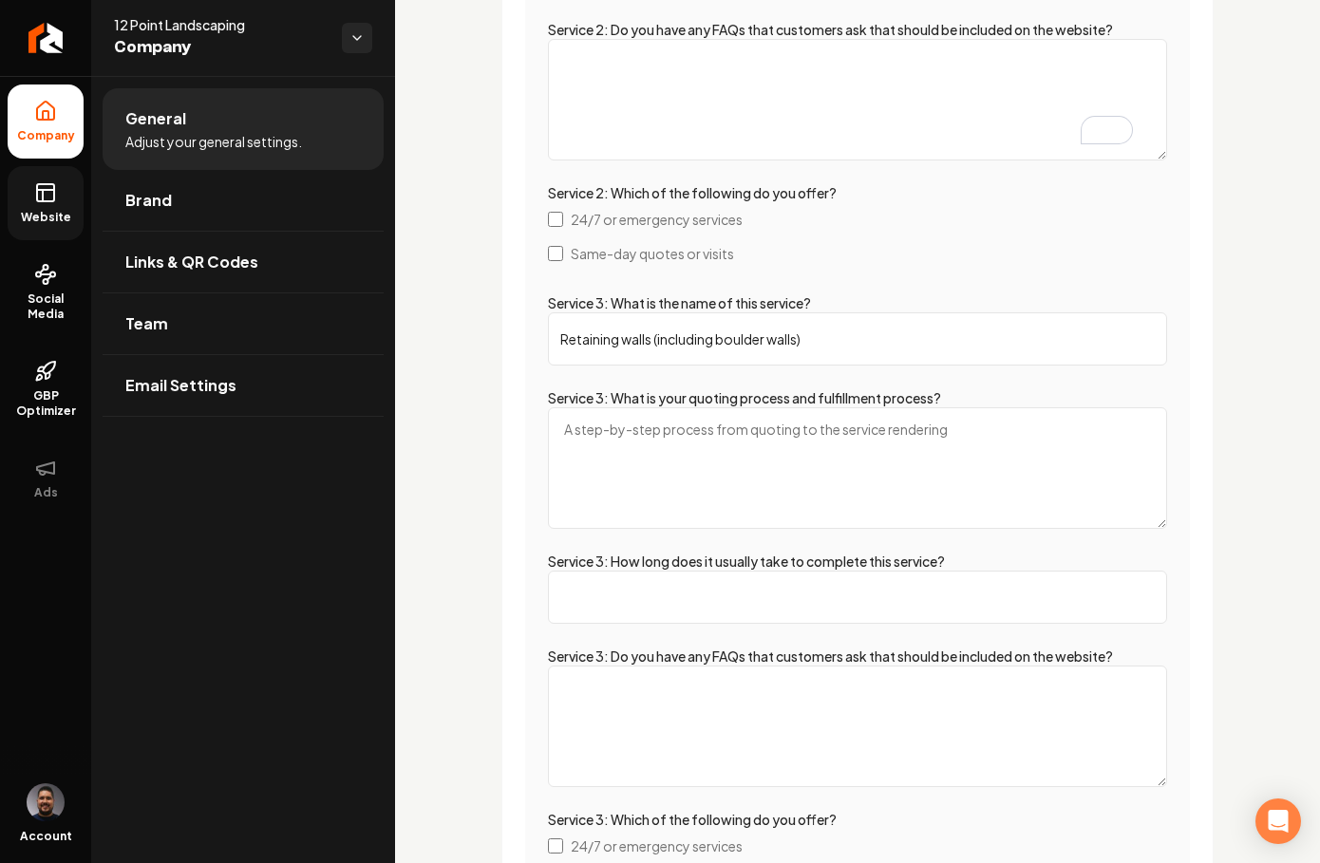
click at [697, 458] on textarea "Service 3: What is your quoting process and fulfillment process?" at bounding box center [857, 469] width 619 height 122
paste textarea "Prospect reaches out and an appointment is scheduled and confirmed. Before the …"
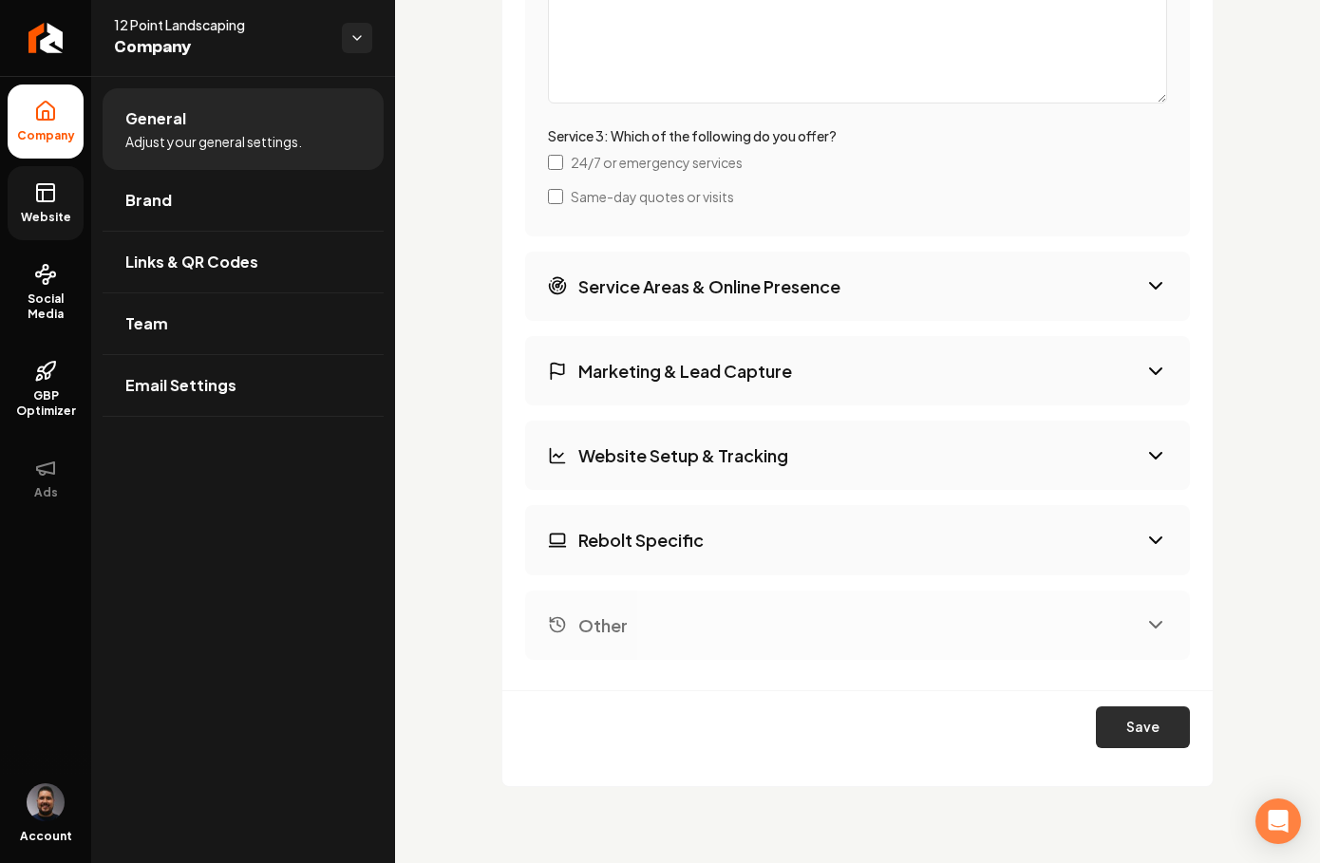
type textarea "Prospect reaches out and an appointment is scheduled and confirmed. Before the …"
click at [1133, 714] on button "Save" at bounding box center [1143, 728] width 94 height 42
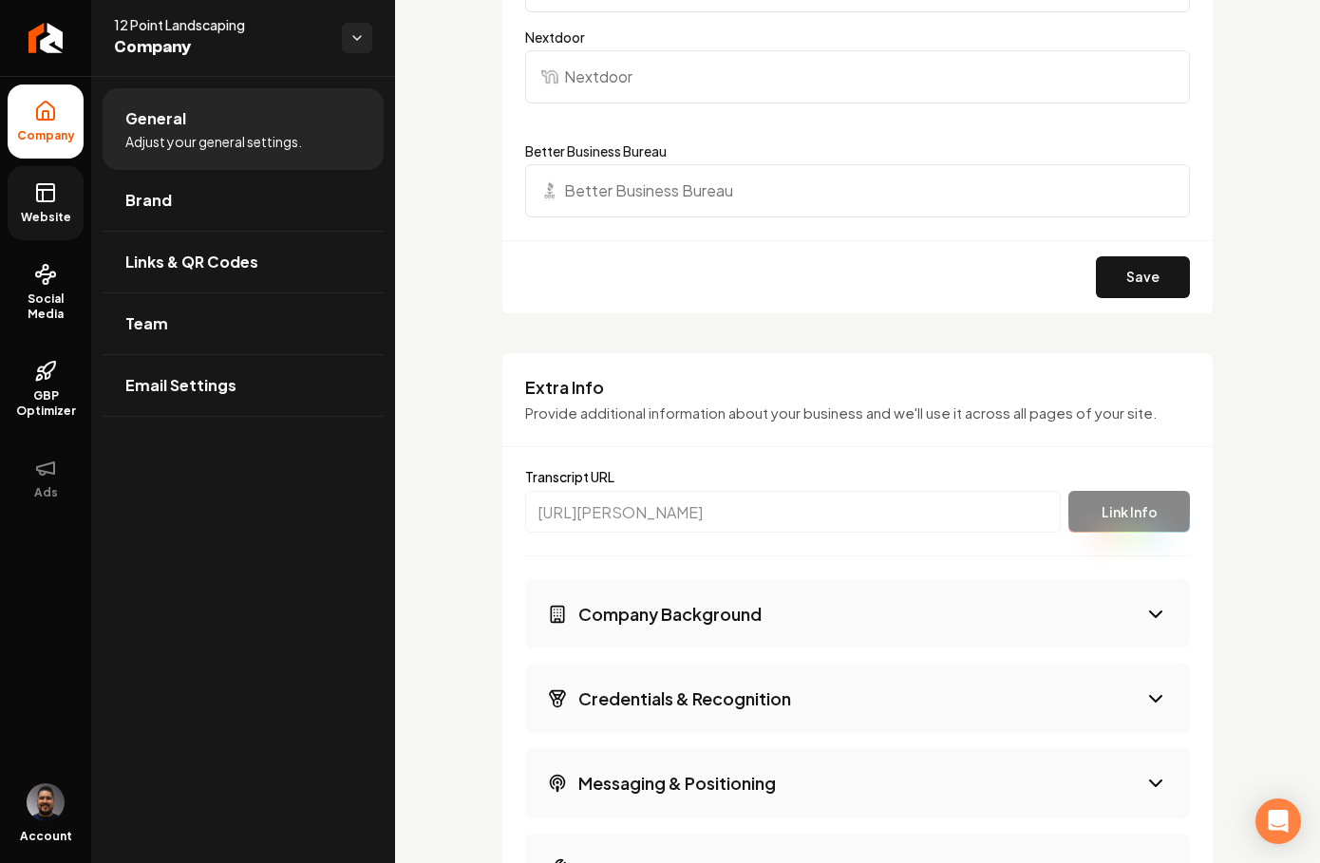
click at [49, 225] on link "Website" at bounding box center [46, 203] width 76 height 74
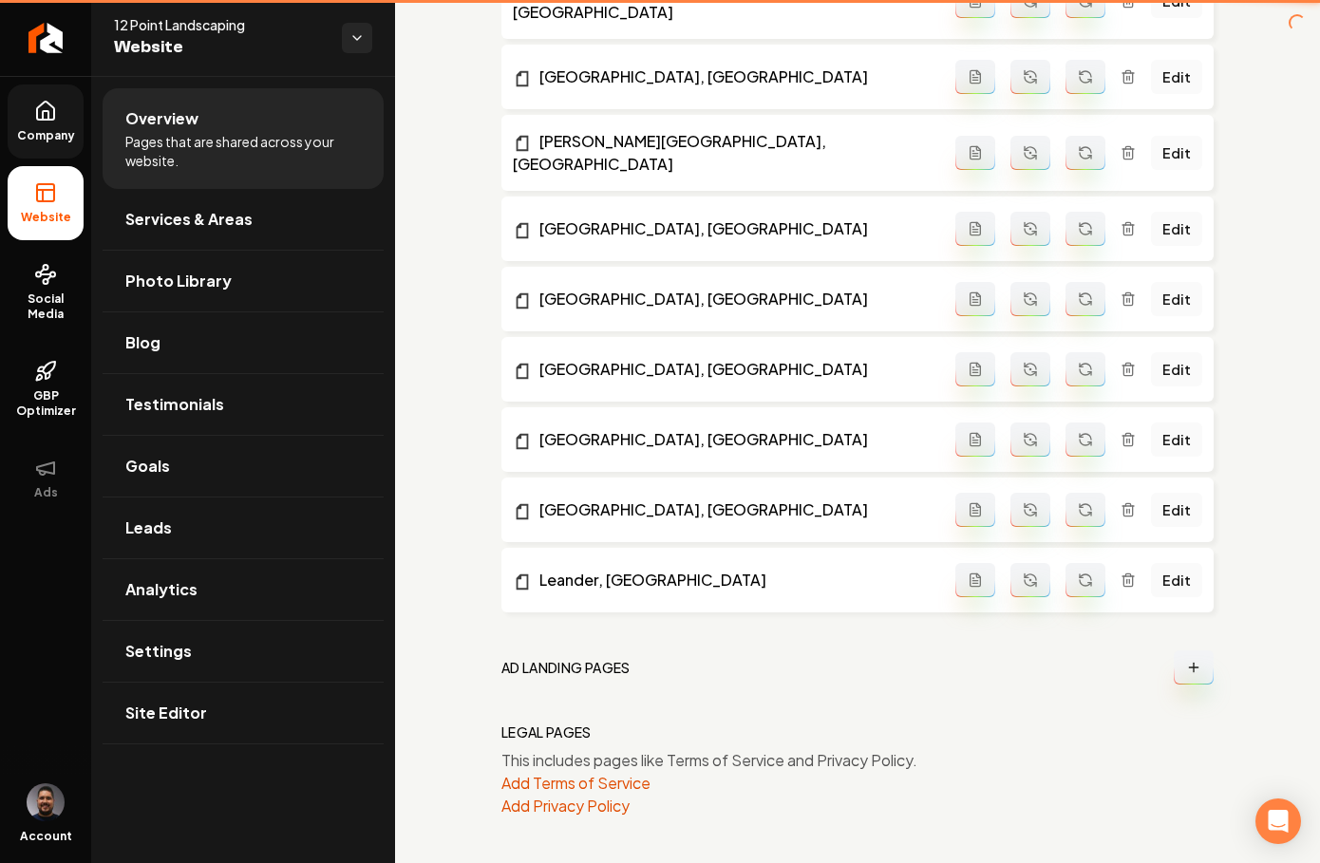
scroll to position [1923, 0]
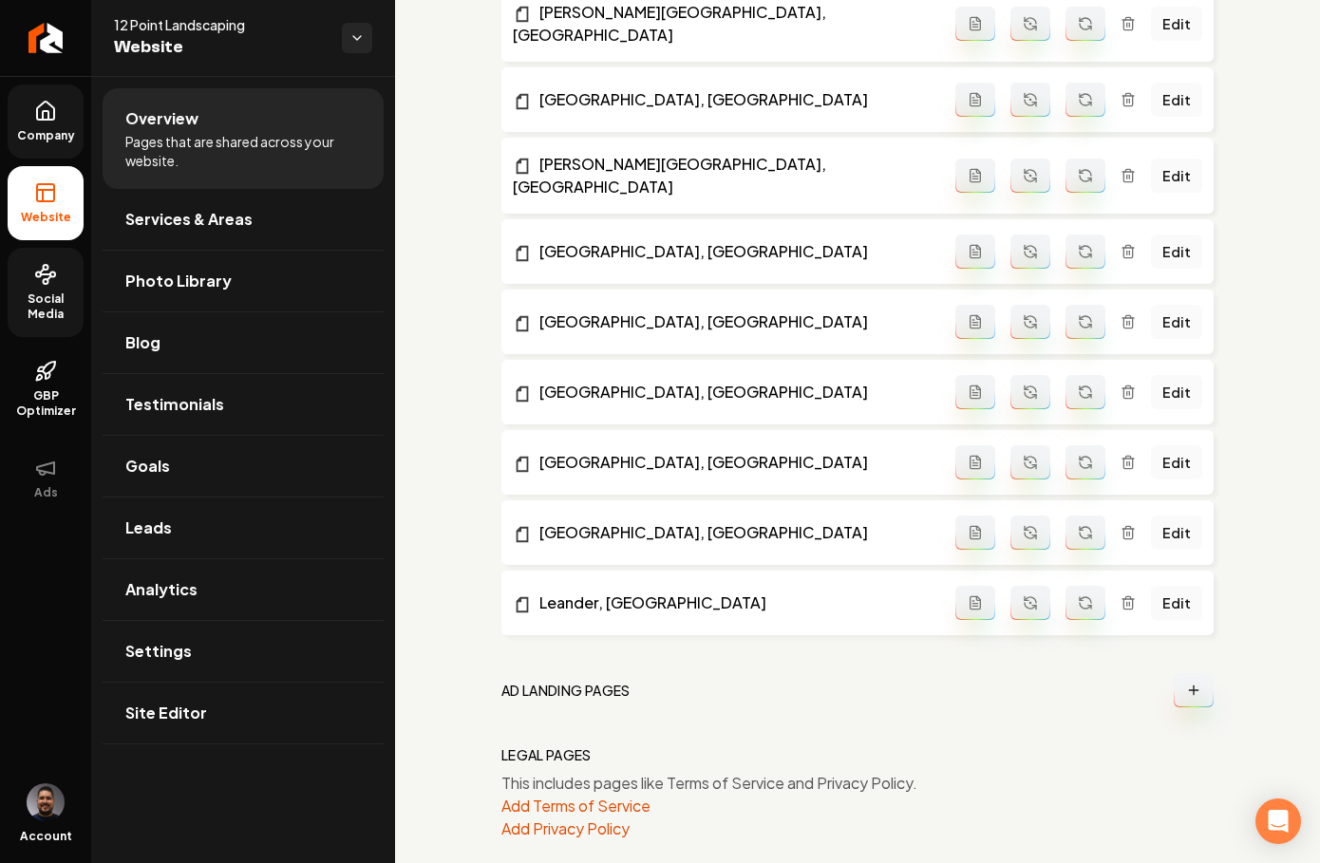
click at [40, 292] on span "Social Media" at bounding box center [46, 307] width 76 height 30
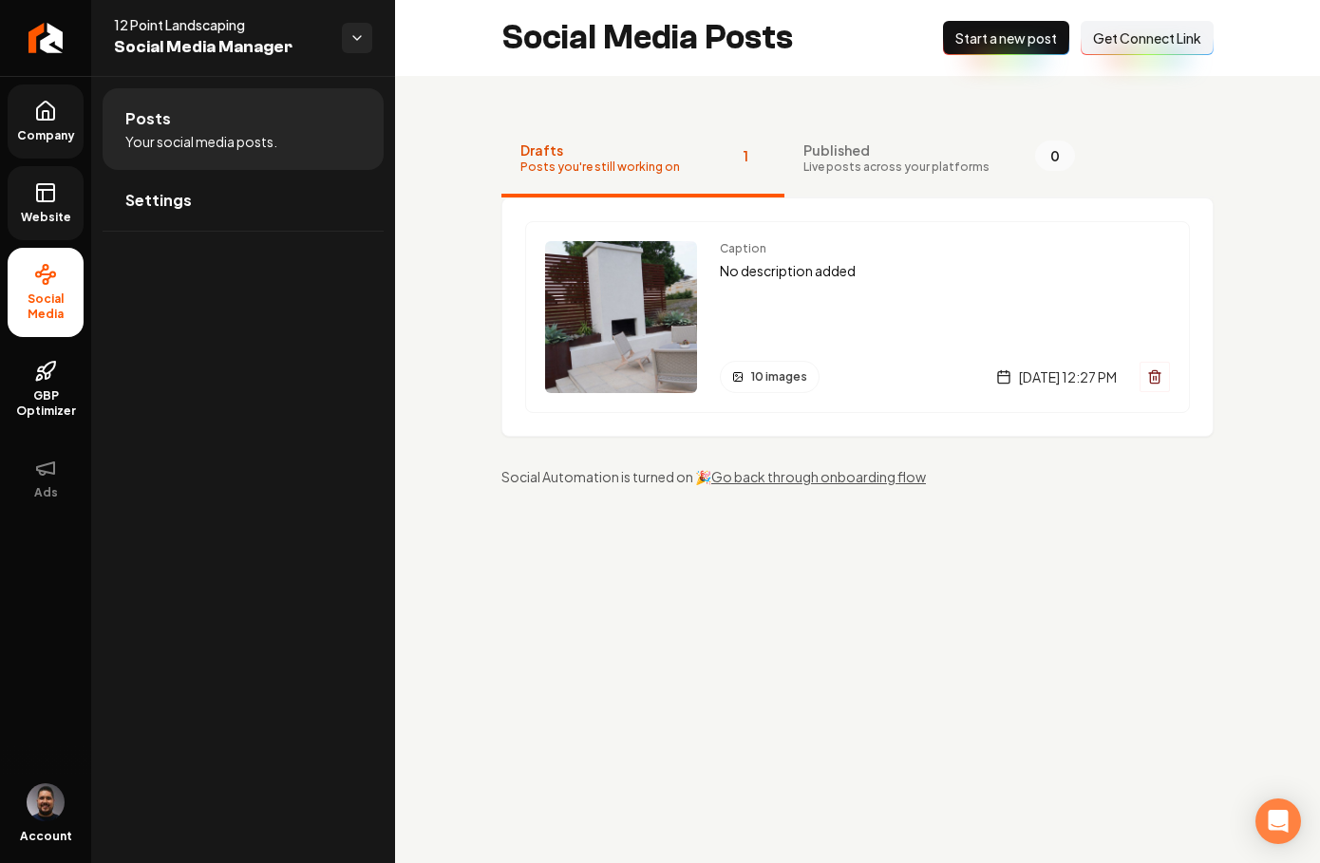
click at [56, 125] on link "Company" at bounding box center [46, 122] width 76 height 74
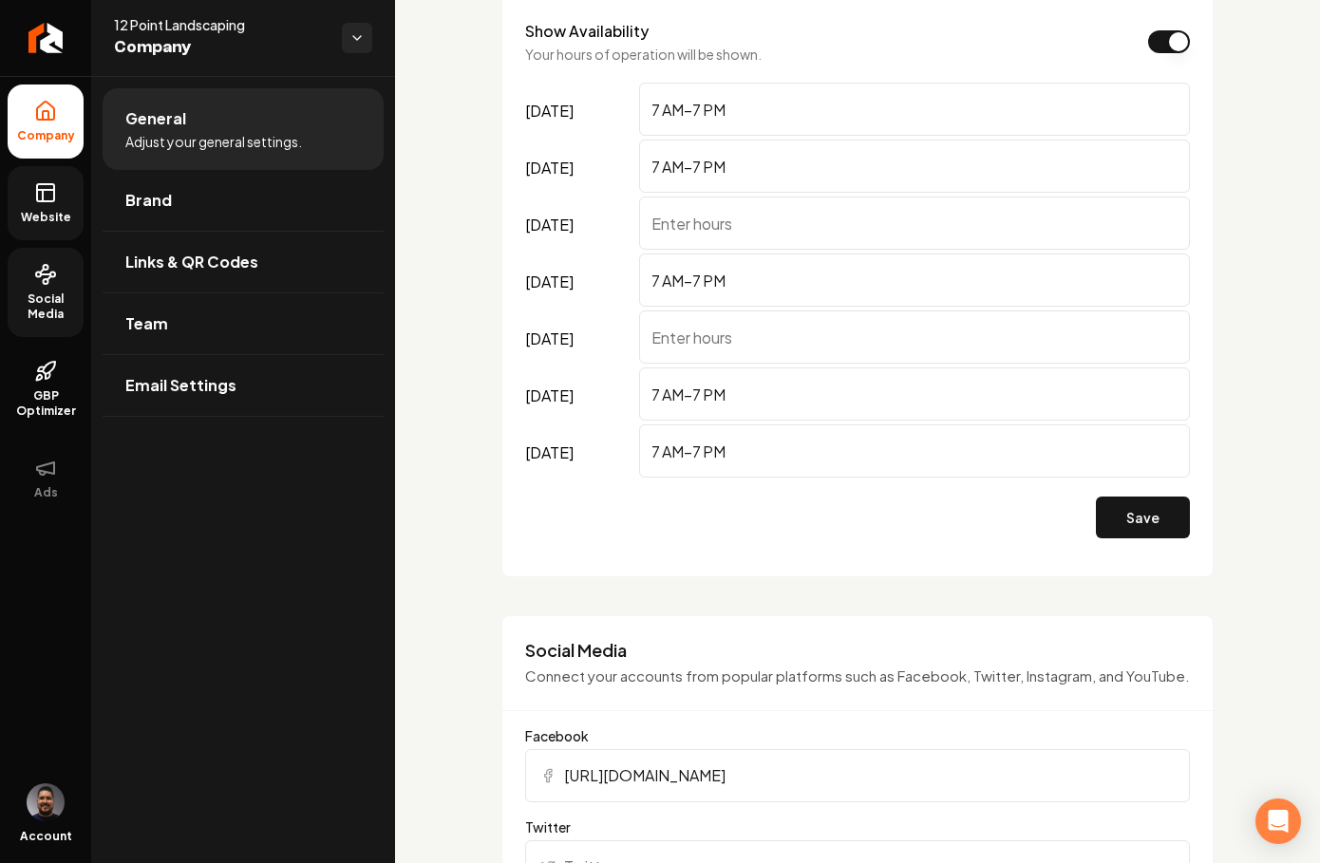
scroll to position [1574, 0]
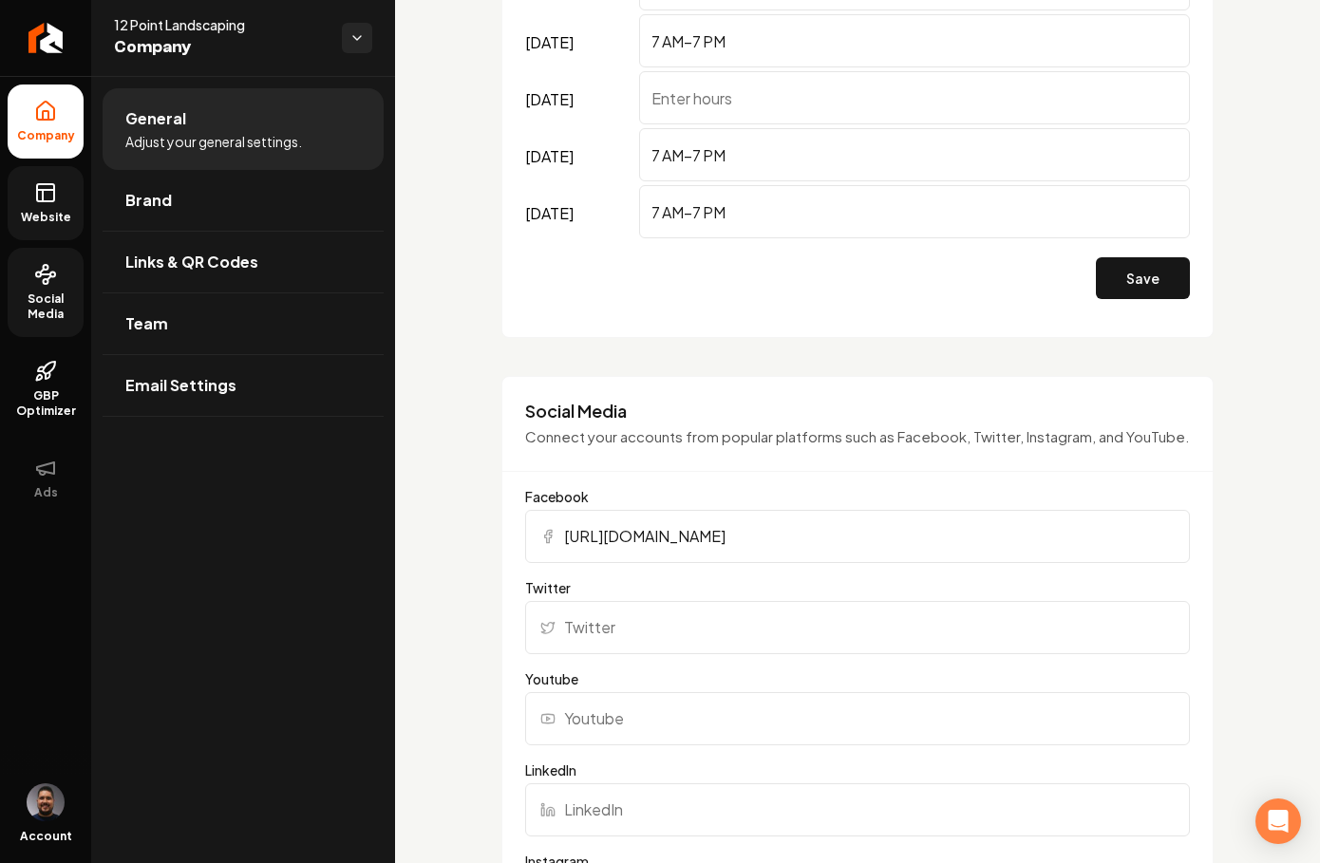
click at [56, 227] on link "Website" at bounding box center [46, 203] width 76 height 74
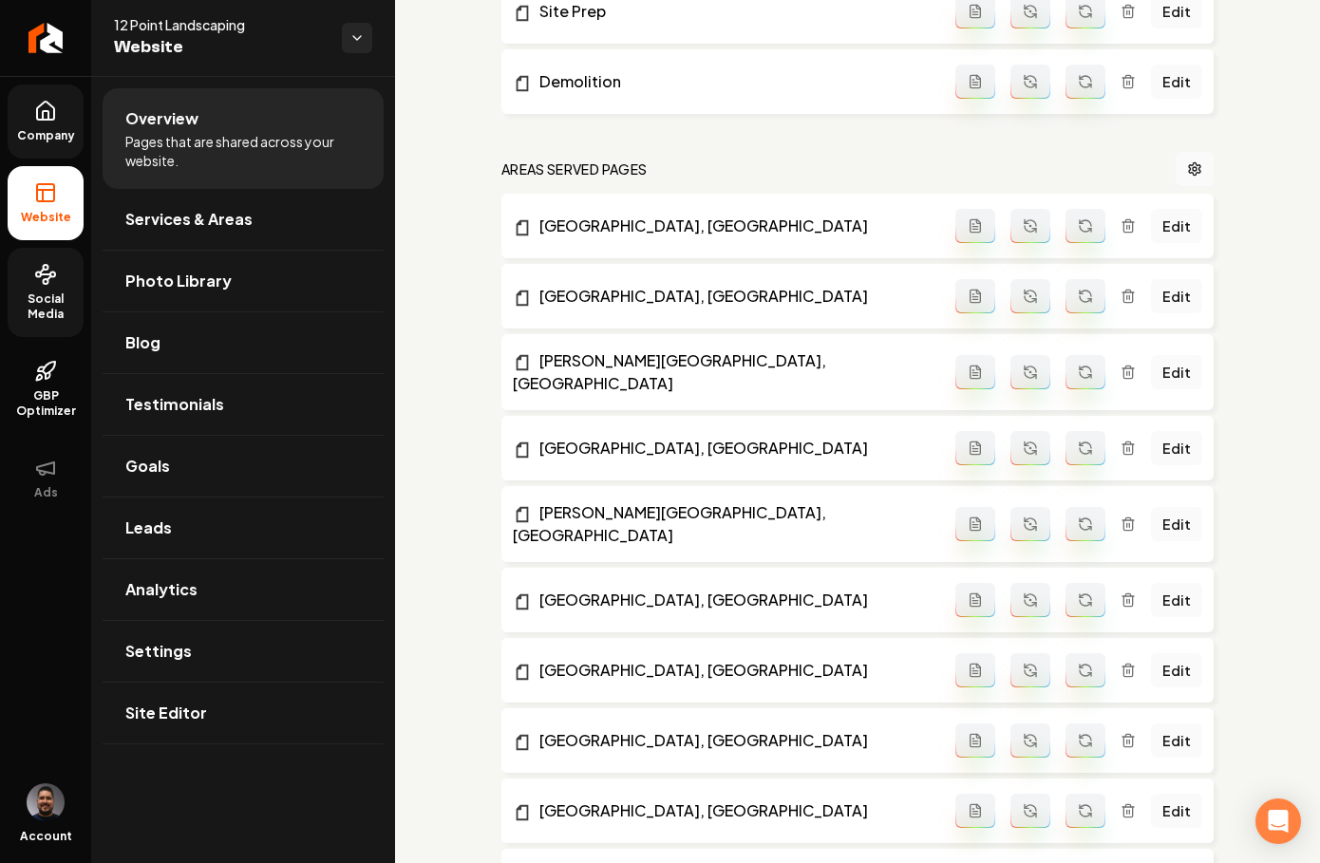
scroll to position [1574, 0]
